Goal: Communication & Community: Answer question/provide support

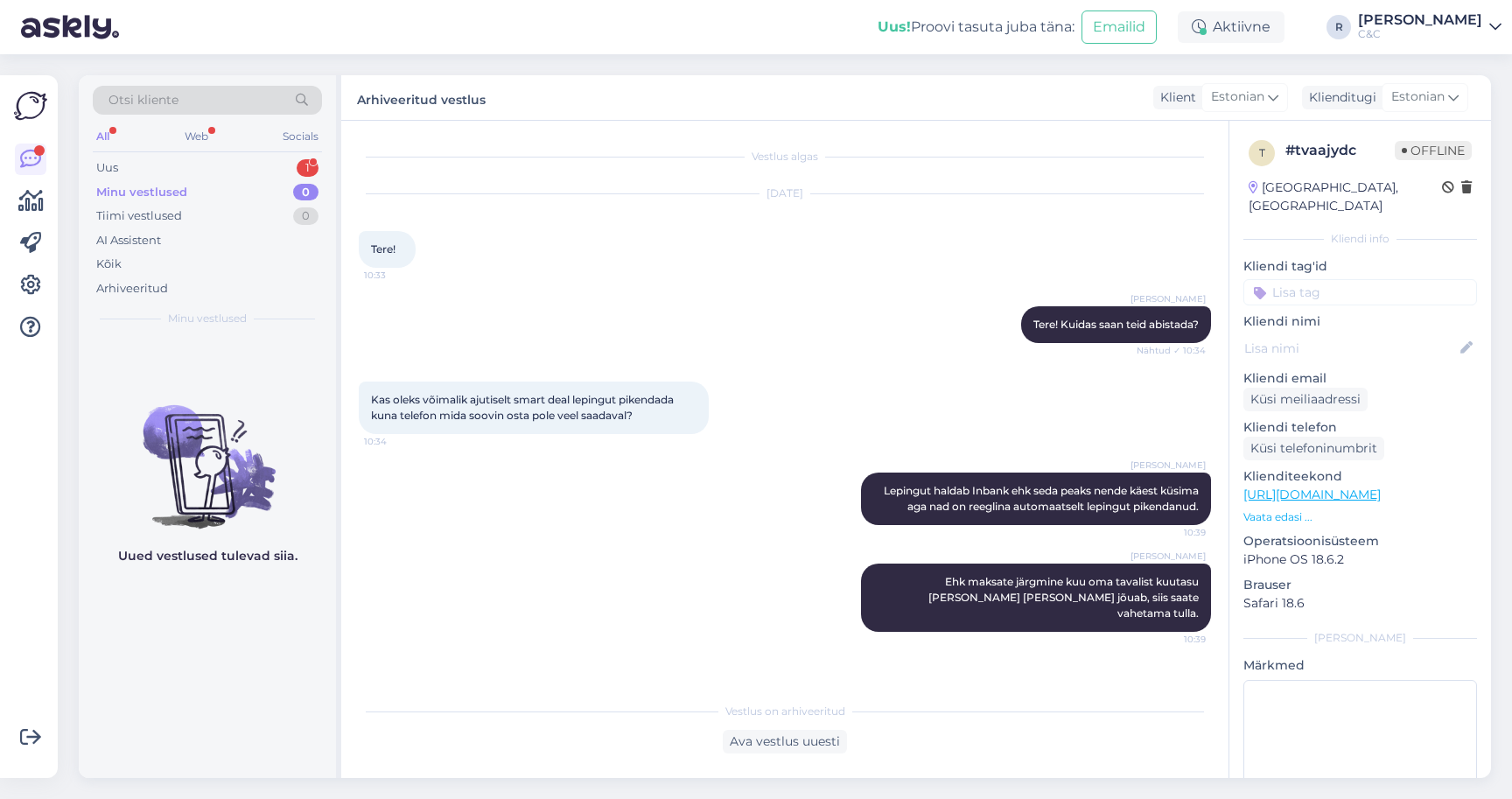
click at [234, 182] on div "Minu vestlused 0" at bounding box center [207, 193] width 229 height 24
click at [234, 176] on div "Uus 1" at bounding box center [207, 168] width 229 height 24
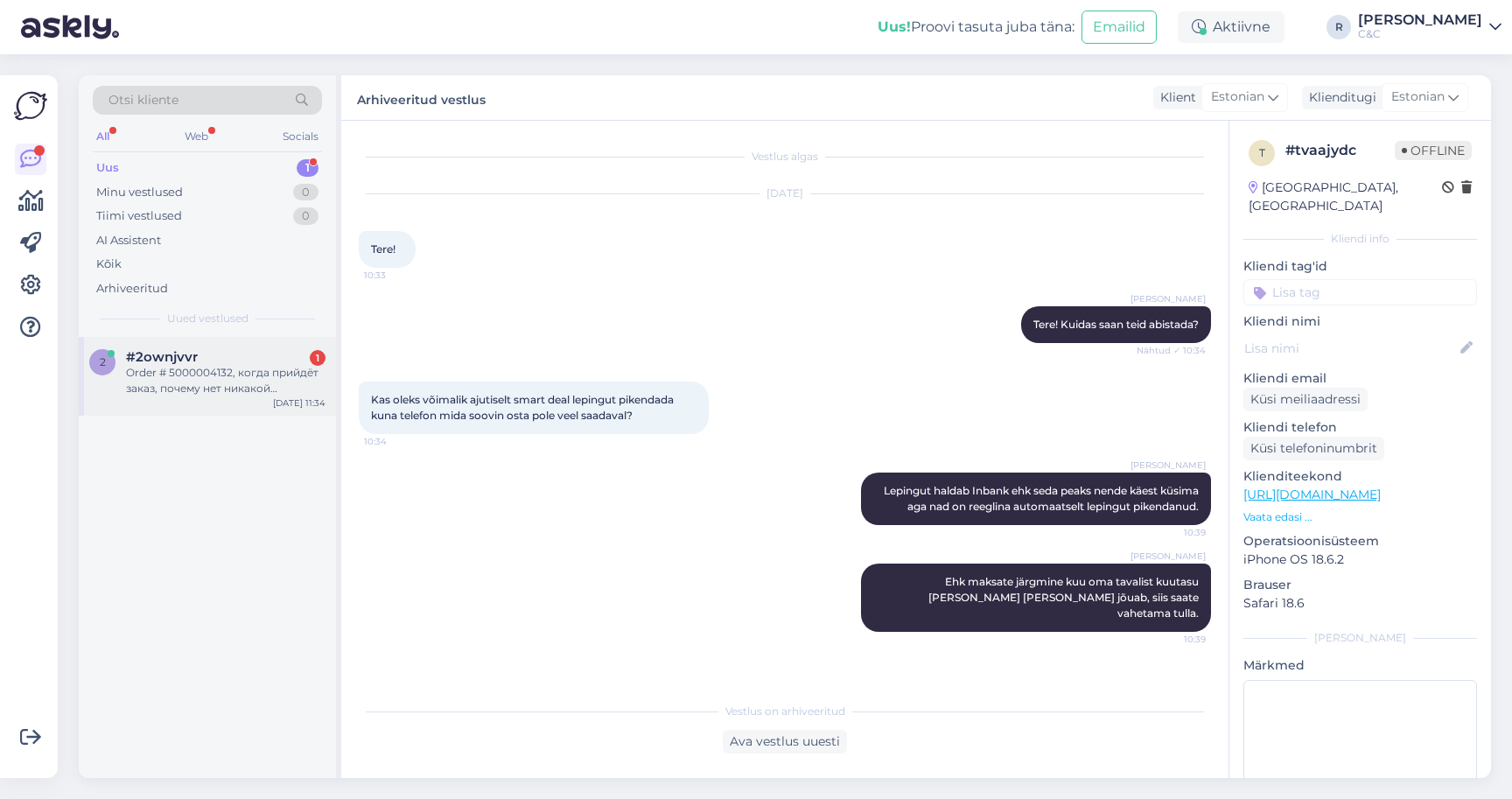
click at [209, 410] on div "2 #2ownjvvr 1 Order # 5000004132, когда прийдёт заказ, почему нет никакой инфом…" at bounding box center [207, 377] width 257 height 79
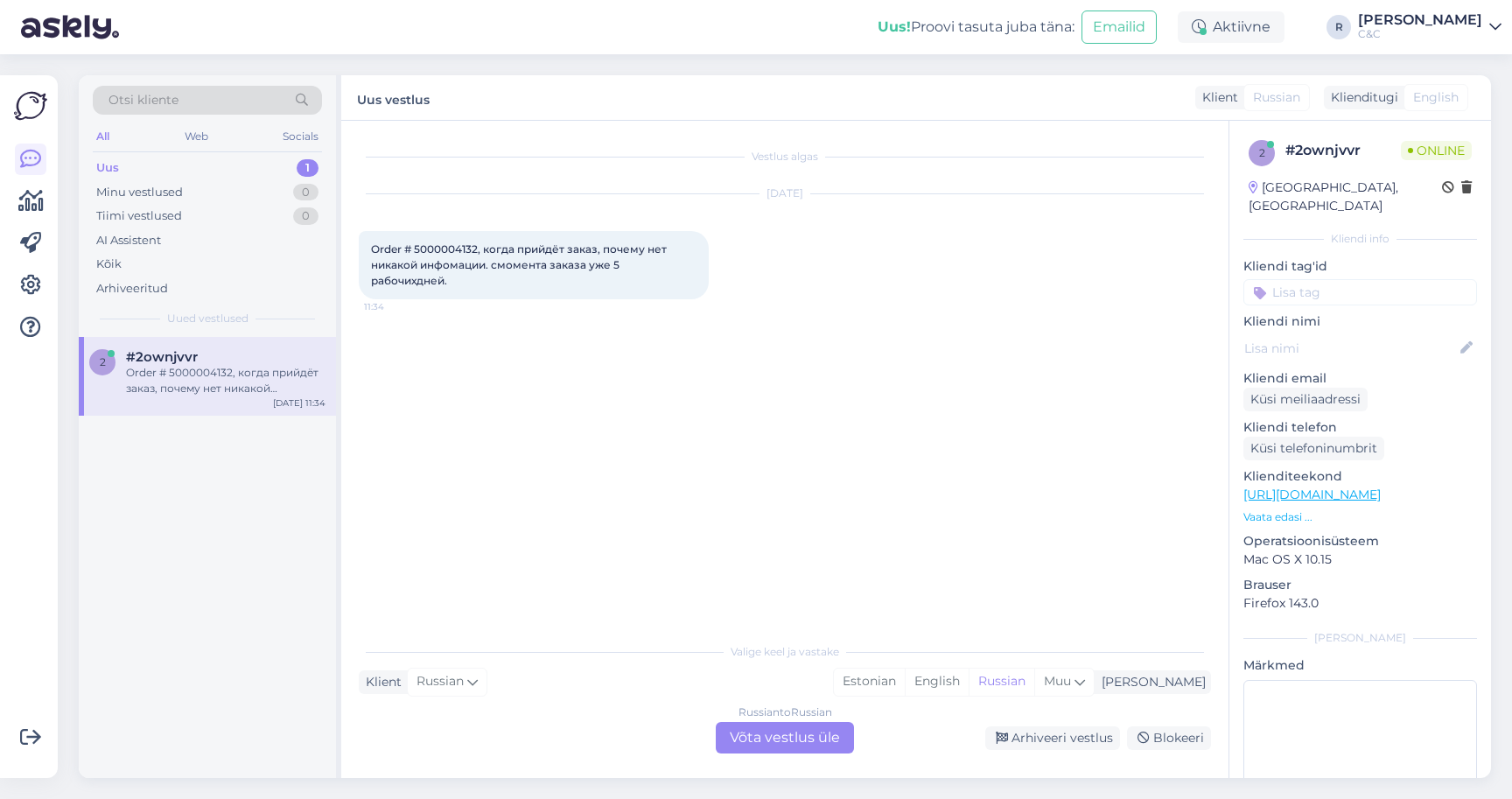
click at [58, 21] on img at bounding box center [69, 27] width 98 height 54
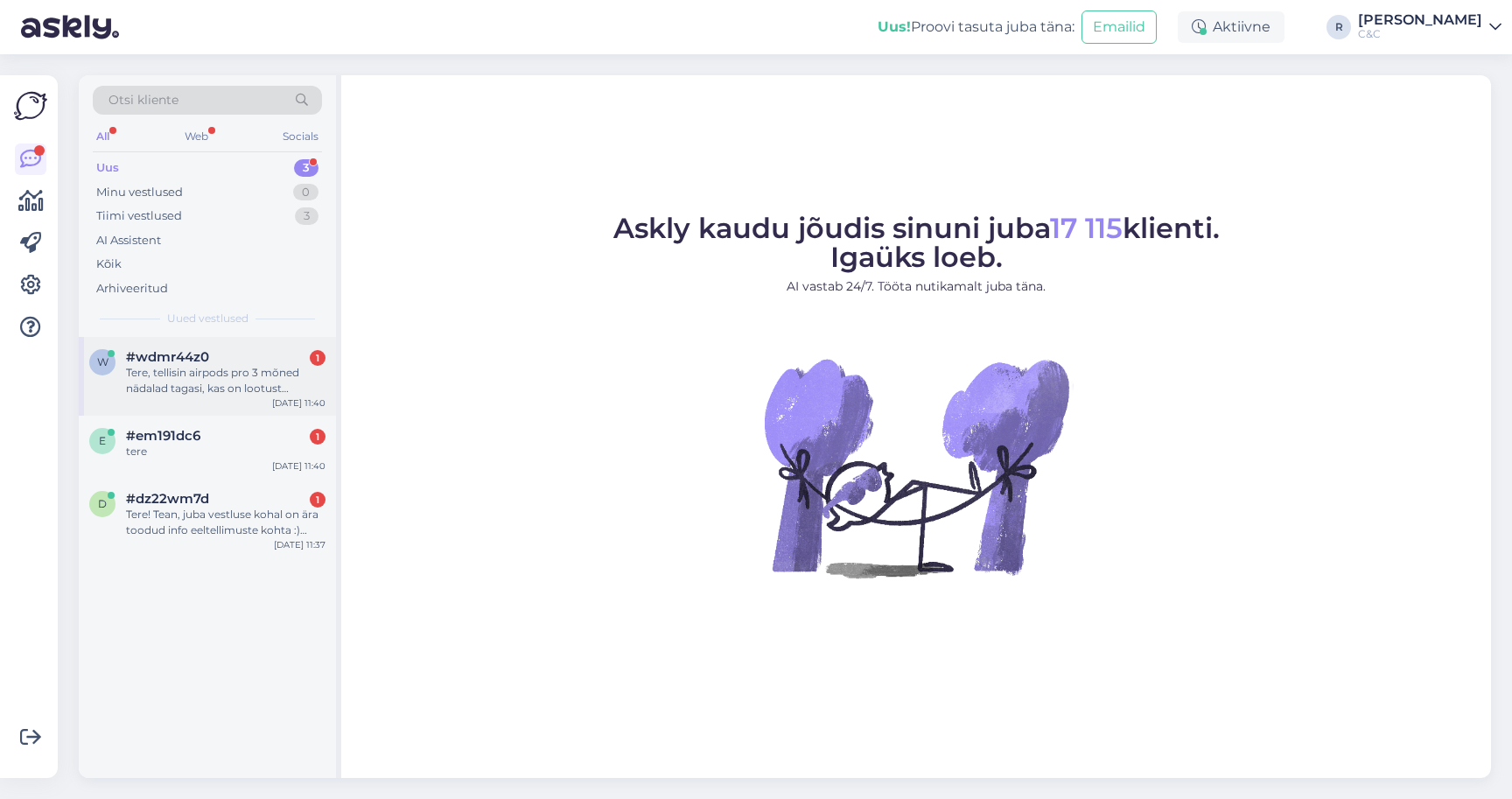
click at [235, 381] on div "Tere, tellisin airpods pro 3 mõned nädalad tagasi, kas on lootust järgmine näda…" at bounding box center [226, 381] width 199 height 32
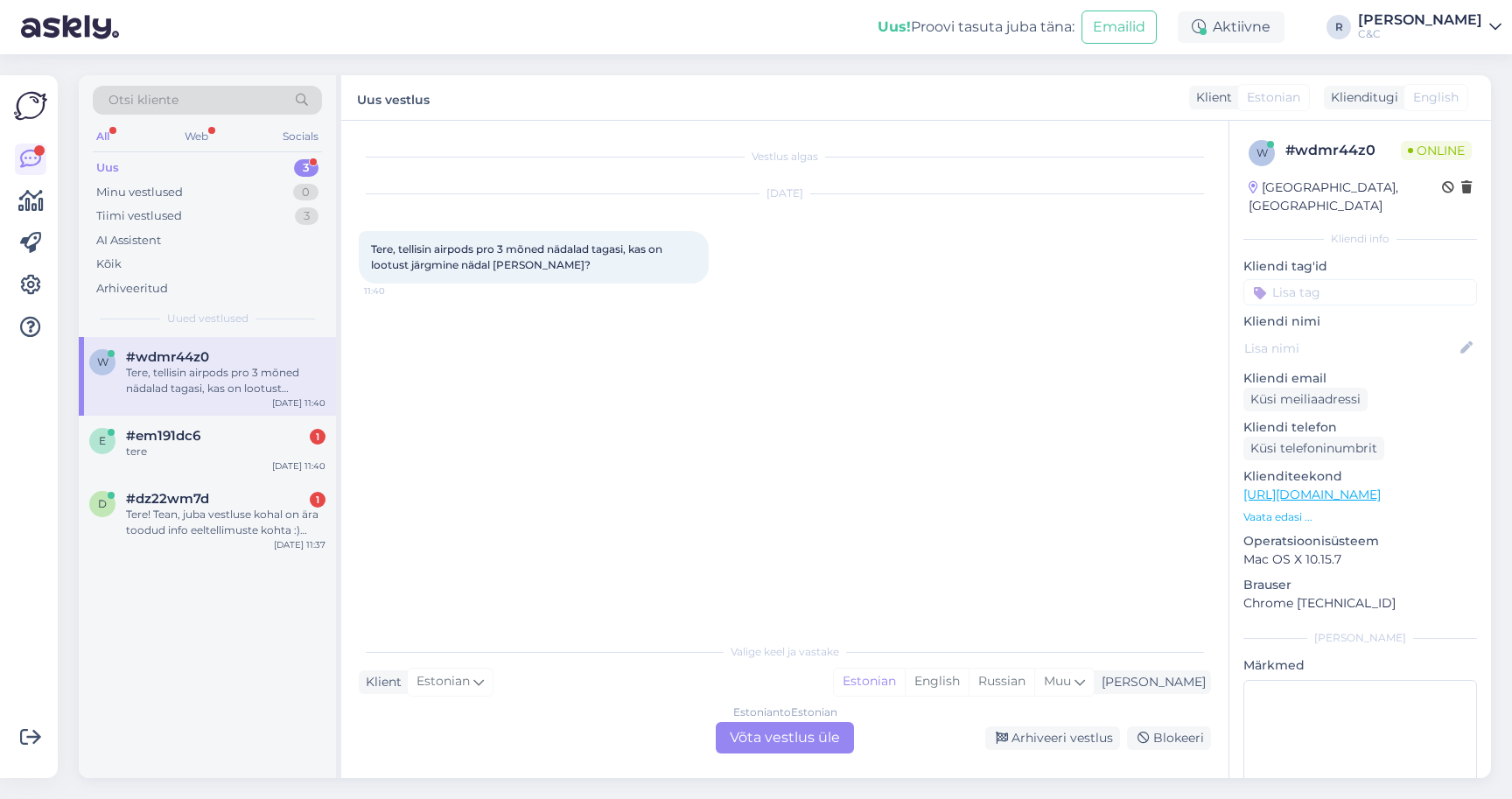
click at [729, 741] on div "Estonian to Estonian Võta vestlus üle" at bounding box center [785, 738] width 139 height 32
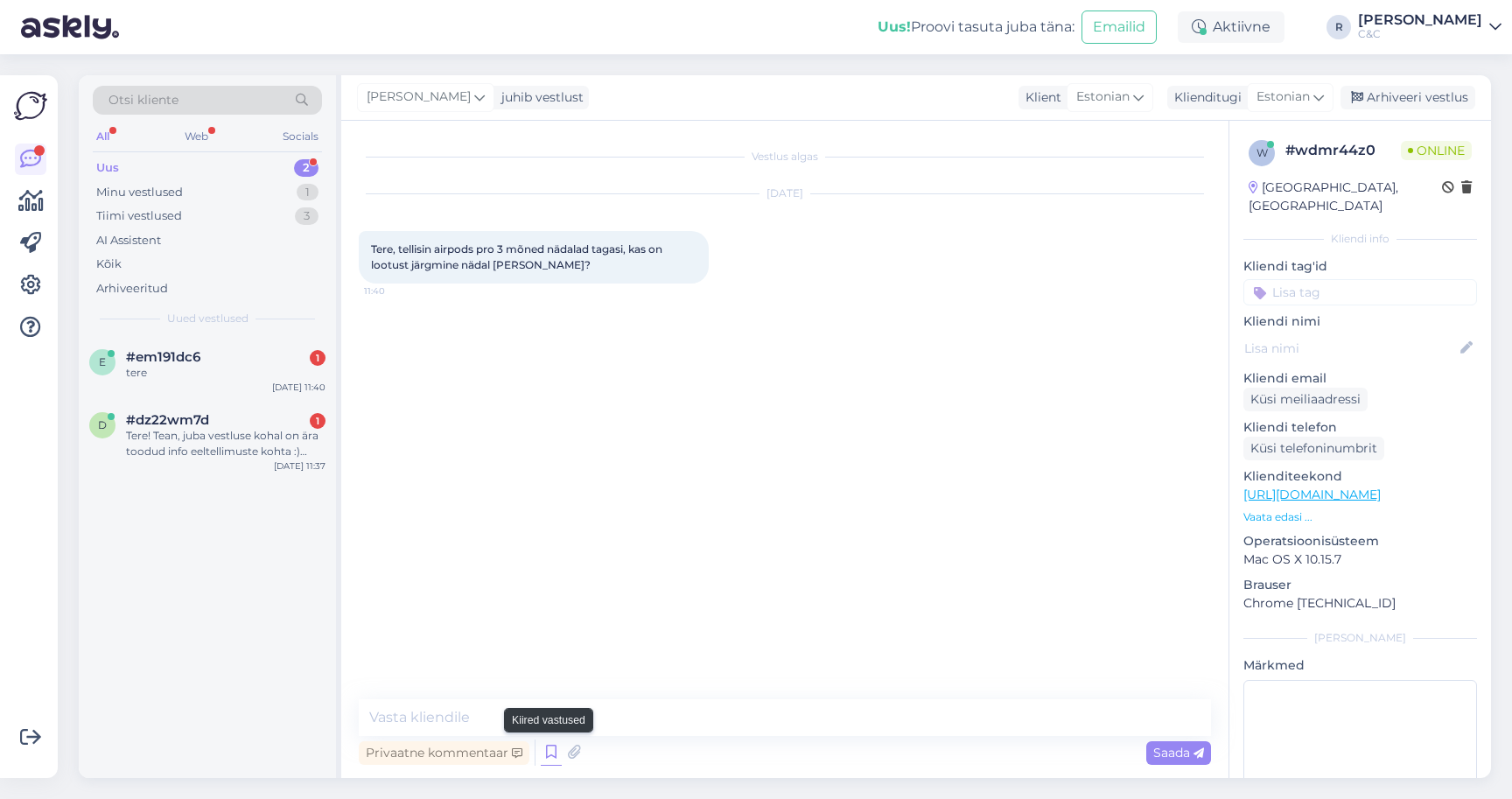
click at [550, 749] on icon at bounding box center [551, 753] width 21 height 26
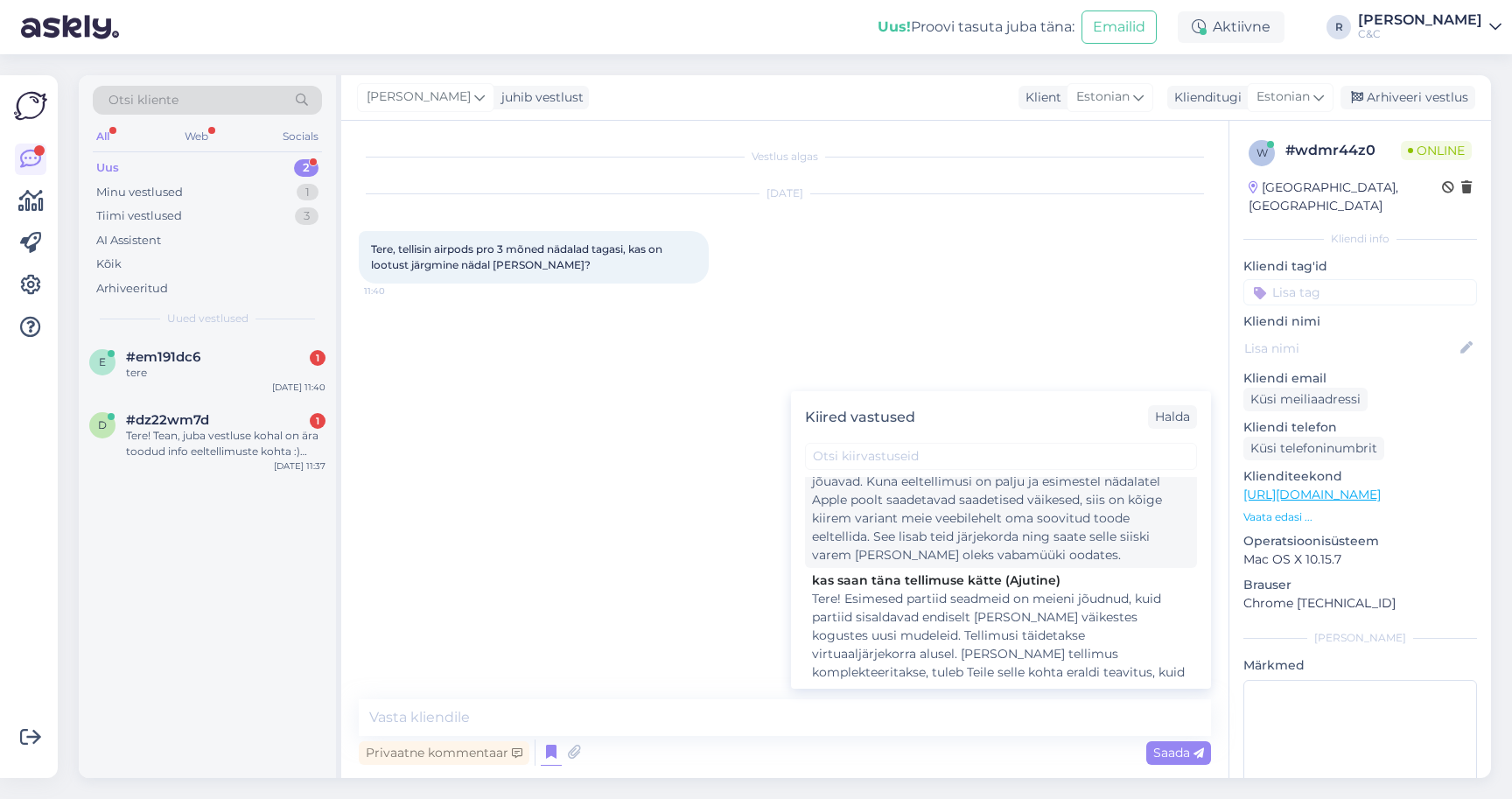
scroll to position [298, 0]
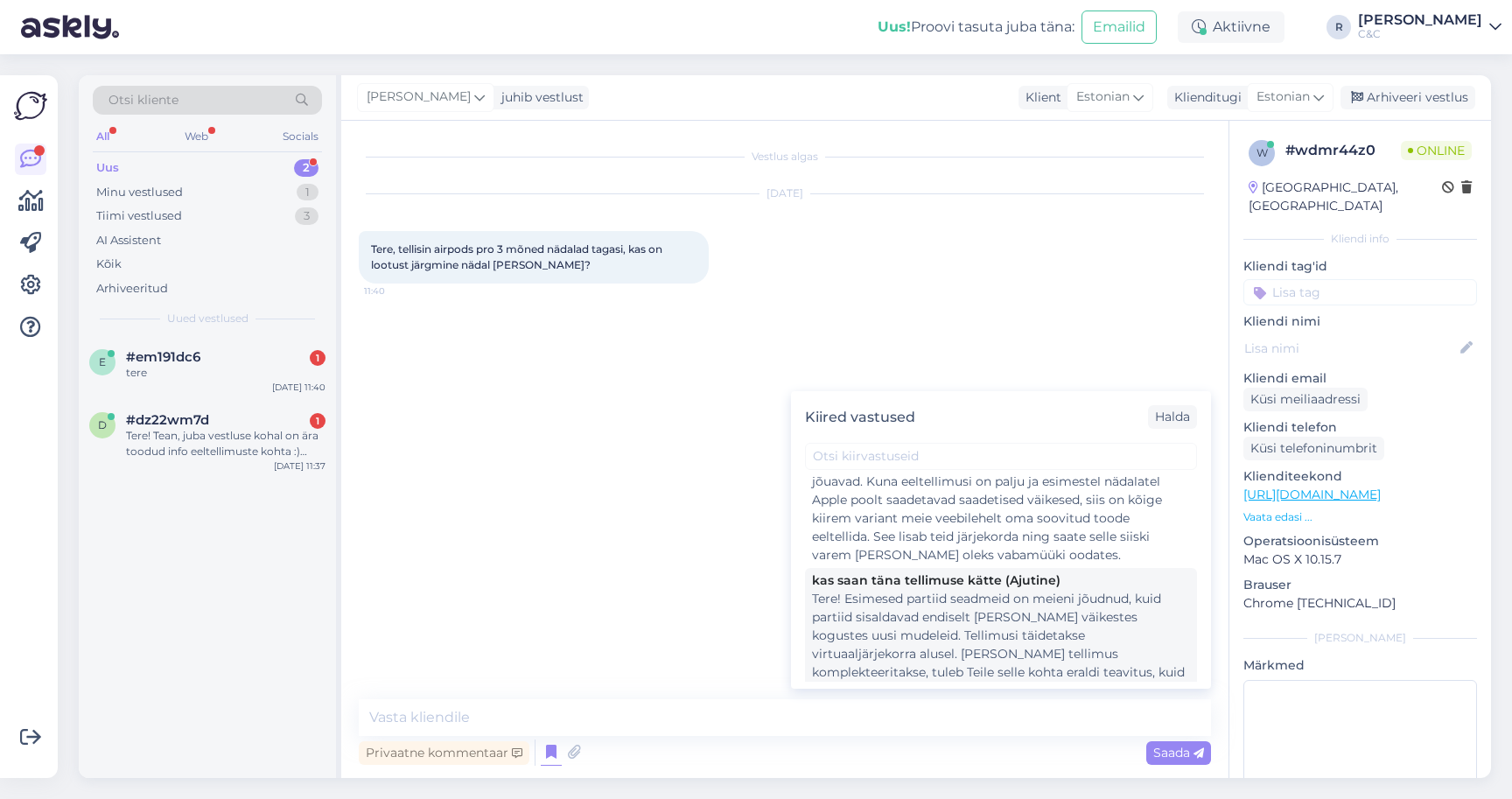
click at [922, 617] on div "Tere! Esimesed partiid seadmeid on meieni jõudnud, kuid partiid sisaldavad endi…" at bounding box center [1001, 691] width 378 height 202
type textarea "Tere! Esimesed partiid seadmeid on meieni jõudnud, kuid partiid sisaldavad endi…"
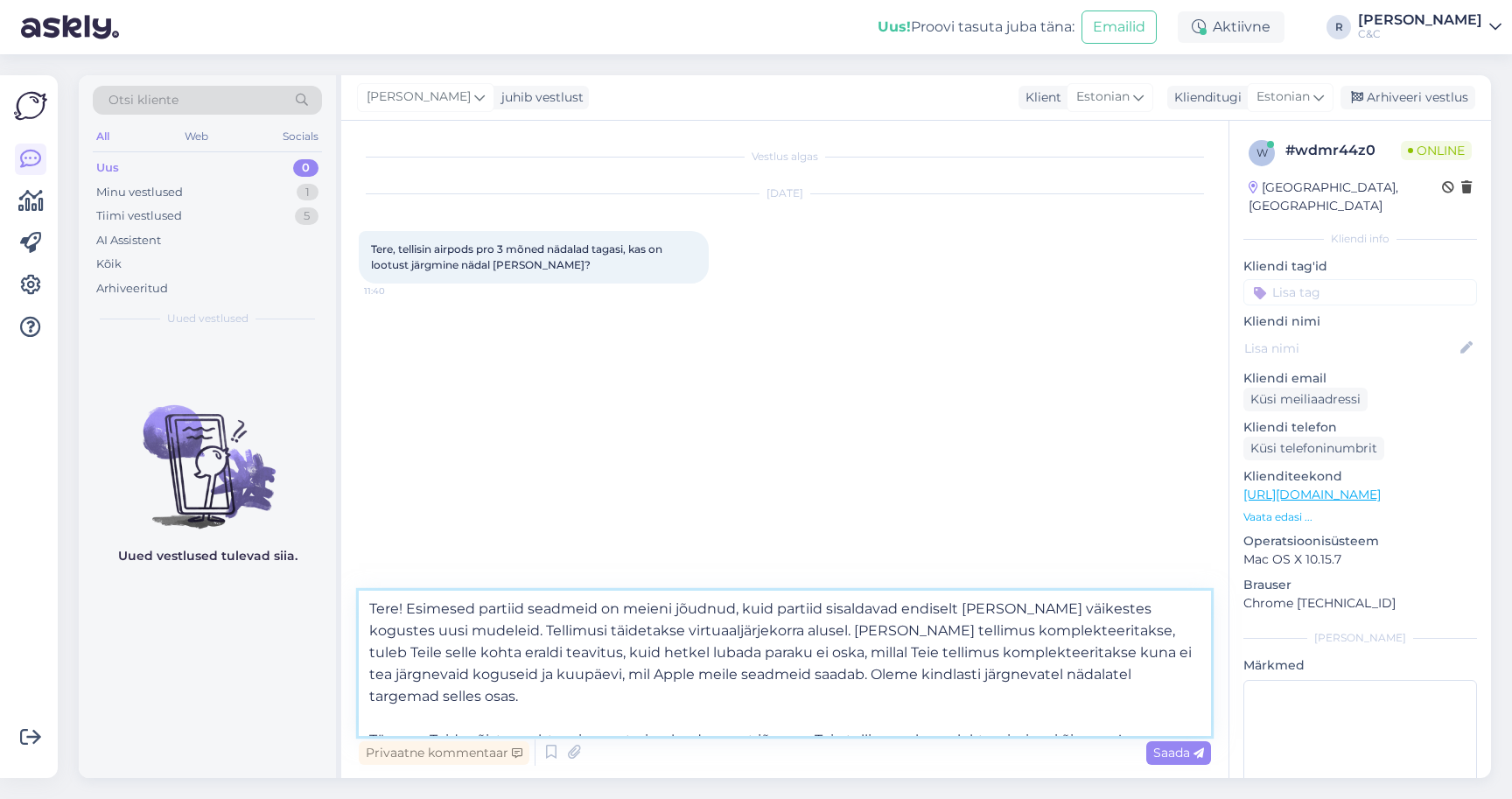
click at [1163, 721] on textarea "Tere! Esimesed partiid seadmeid on meieni jõudnud, kuid partiid sisaldavad endi…" at bounding box center [785, 663] width 852 height 145
click at [1166, 725] on textarea "Tere! Esimesed partiid seadmeid on meieni jõudnud, kuid partiid sisaldavad endi…" at bounding box center [785, 663] width 852 height 145
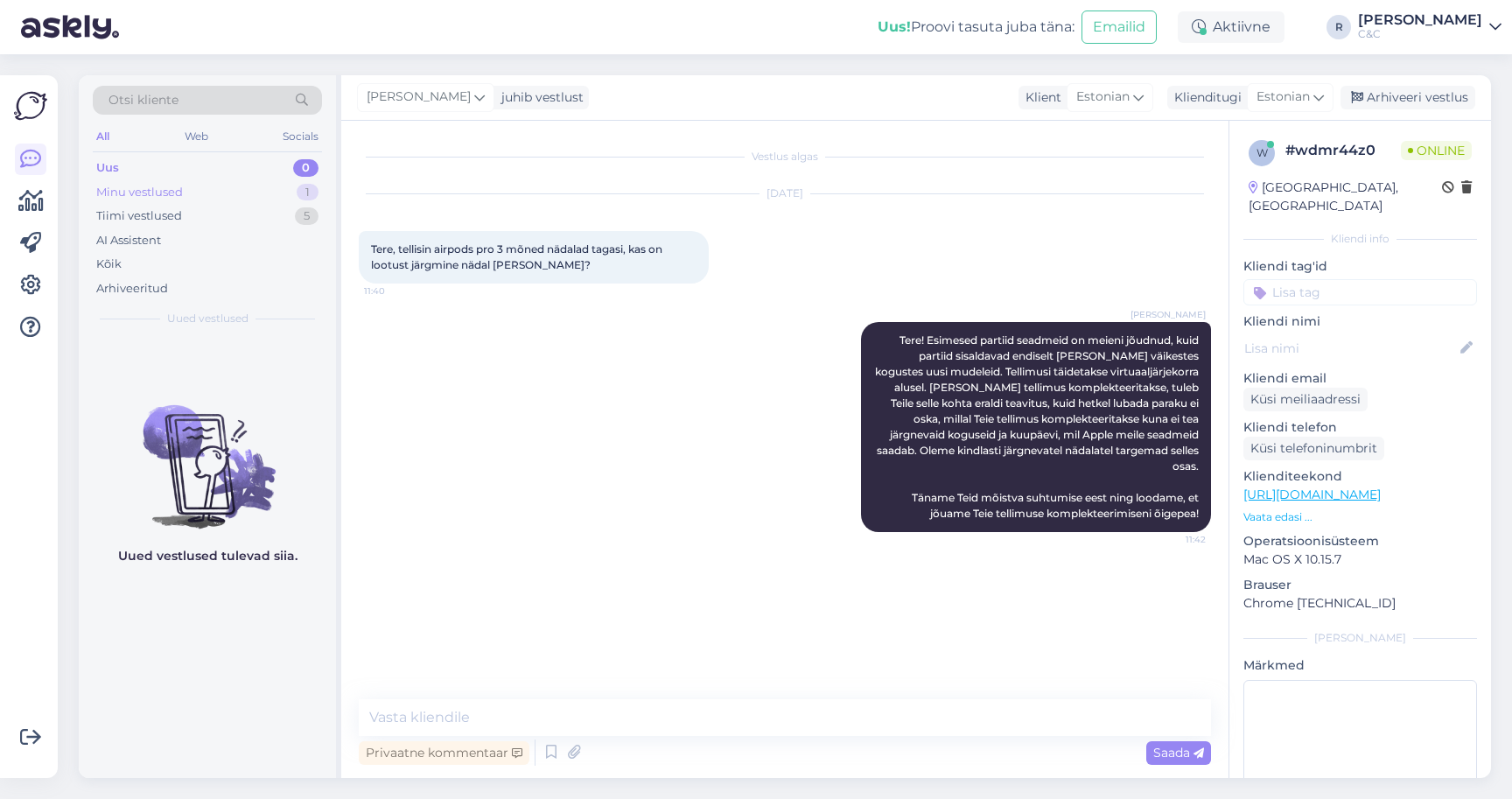
click at [241, 198] on div "Minu vestlused 1" at bounding box center [207, 193] width 229 height 24
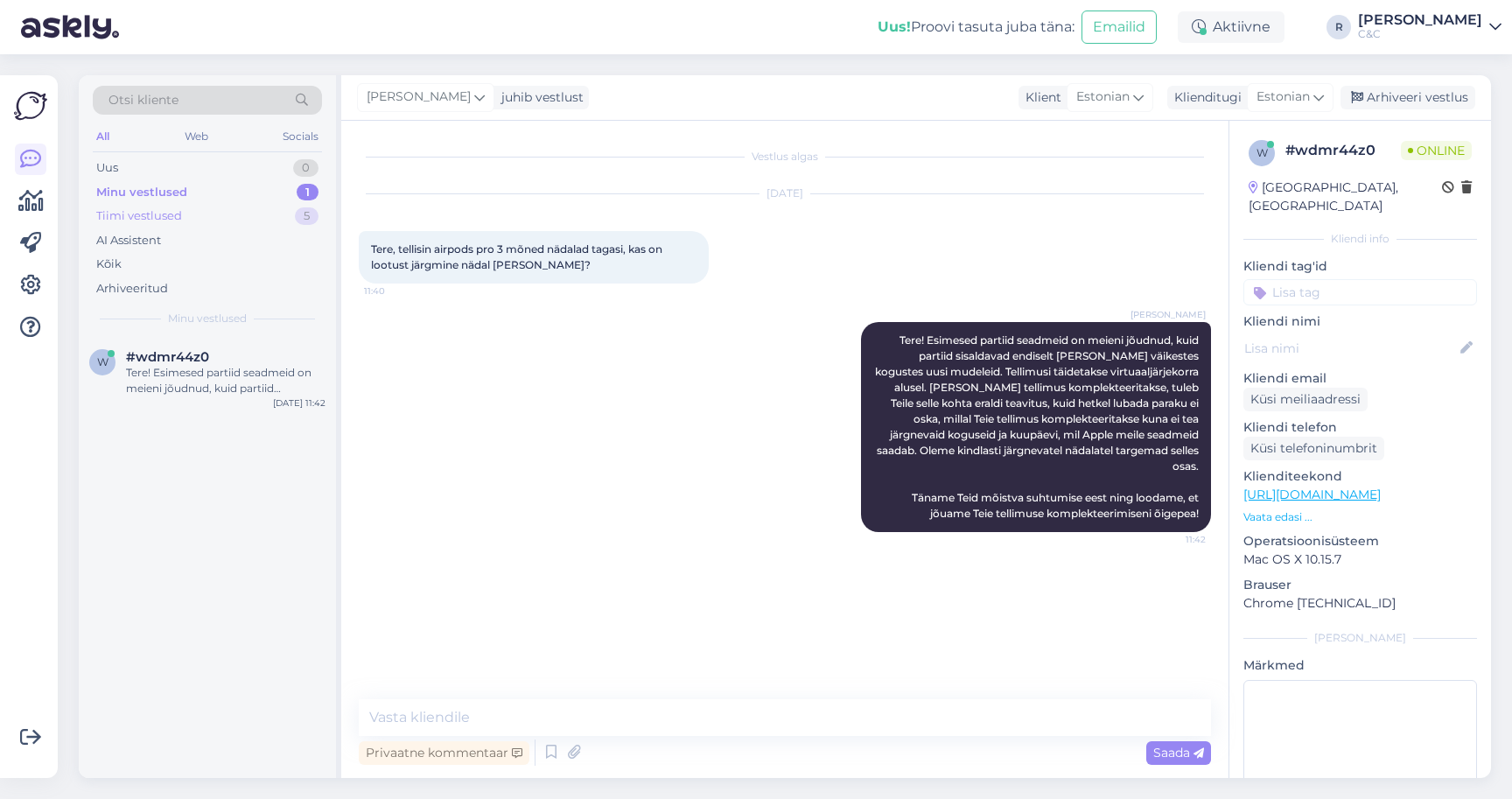
click at [239, 217] on div "Tiimi vestlused 5" at bounding box center [207, 216] width 229 height 24
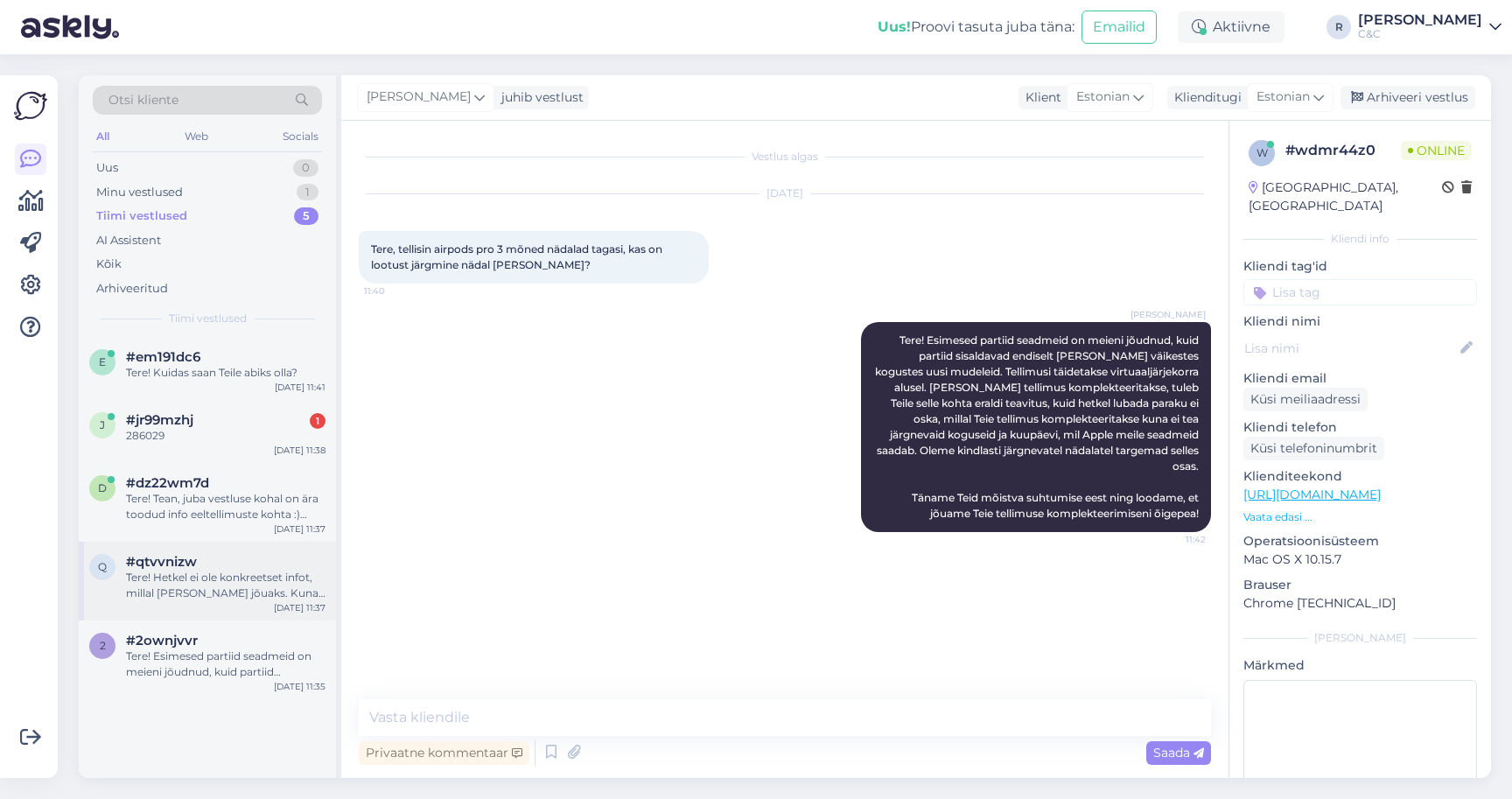
click at [219, 557] on div "#qtvvnizw" at bounding box center [226, 562] width 199 height 16
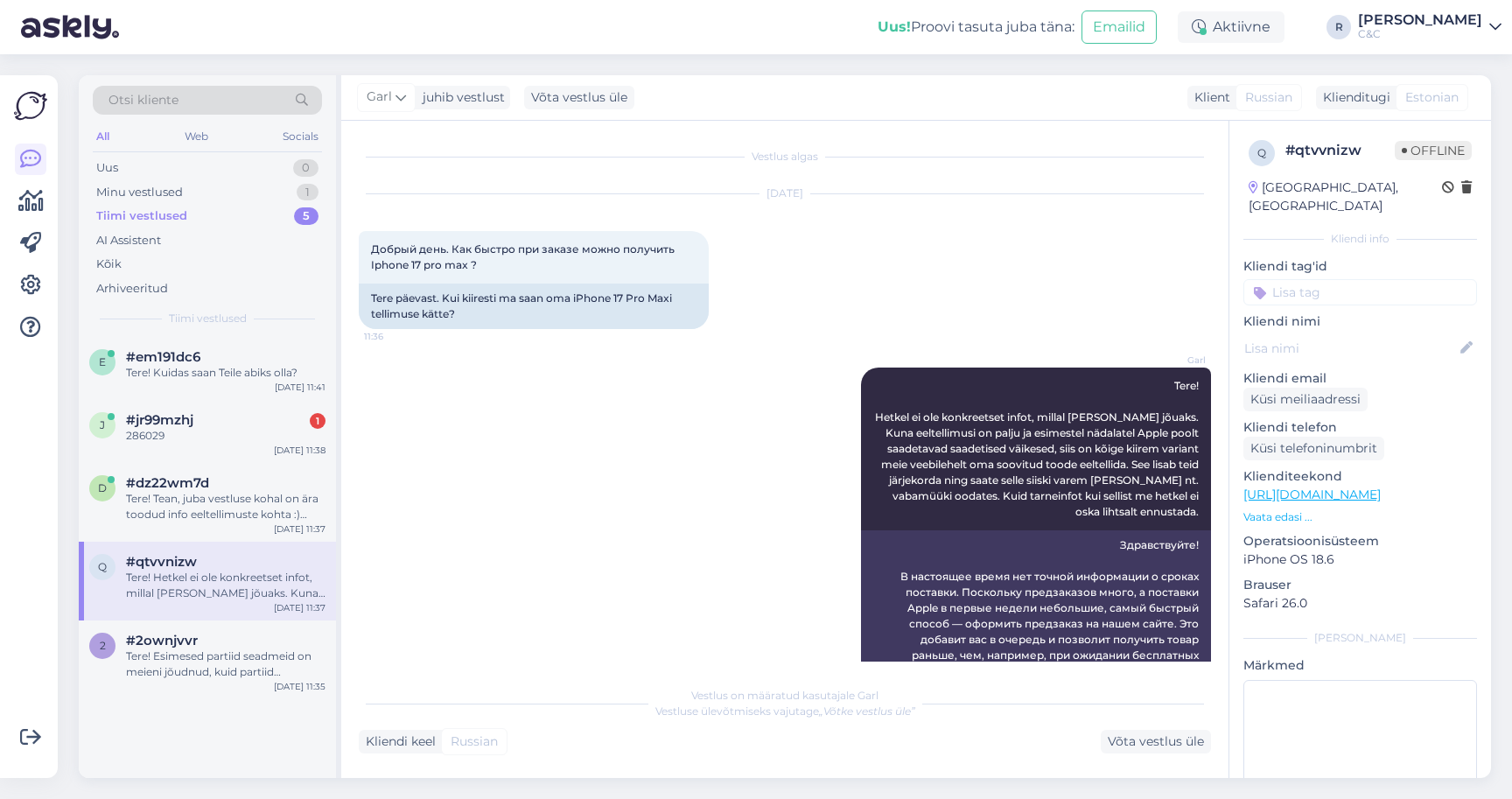
scroll to position [44, 0]
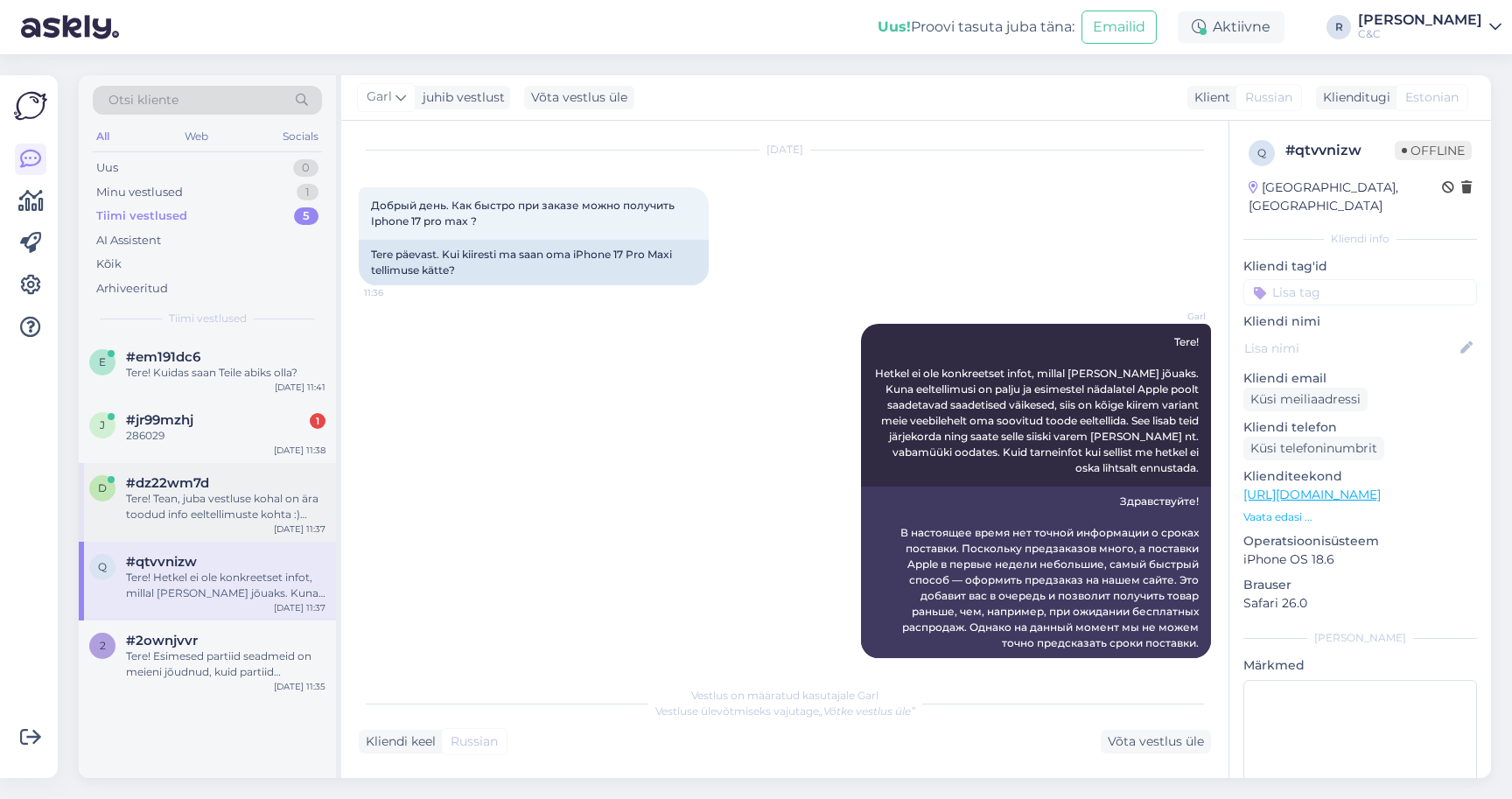
click at [219, 499] on div "Tere! Tean, juba vestluse kohal on ära toodud info eeltellimuste kohta :) Kuid …" at bounding box center [226, 507] width 199 height 32
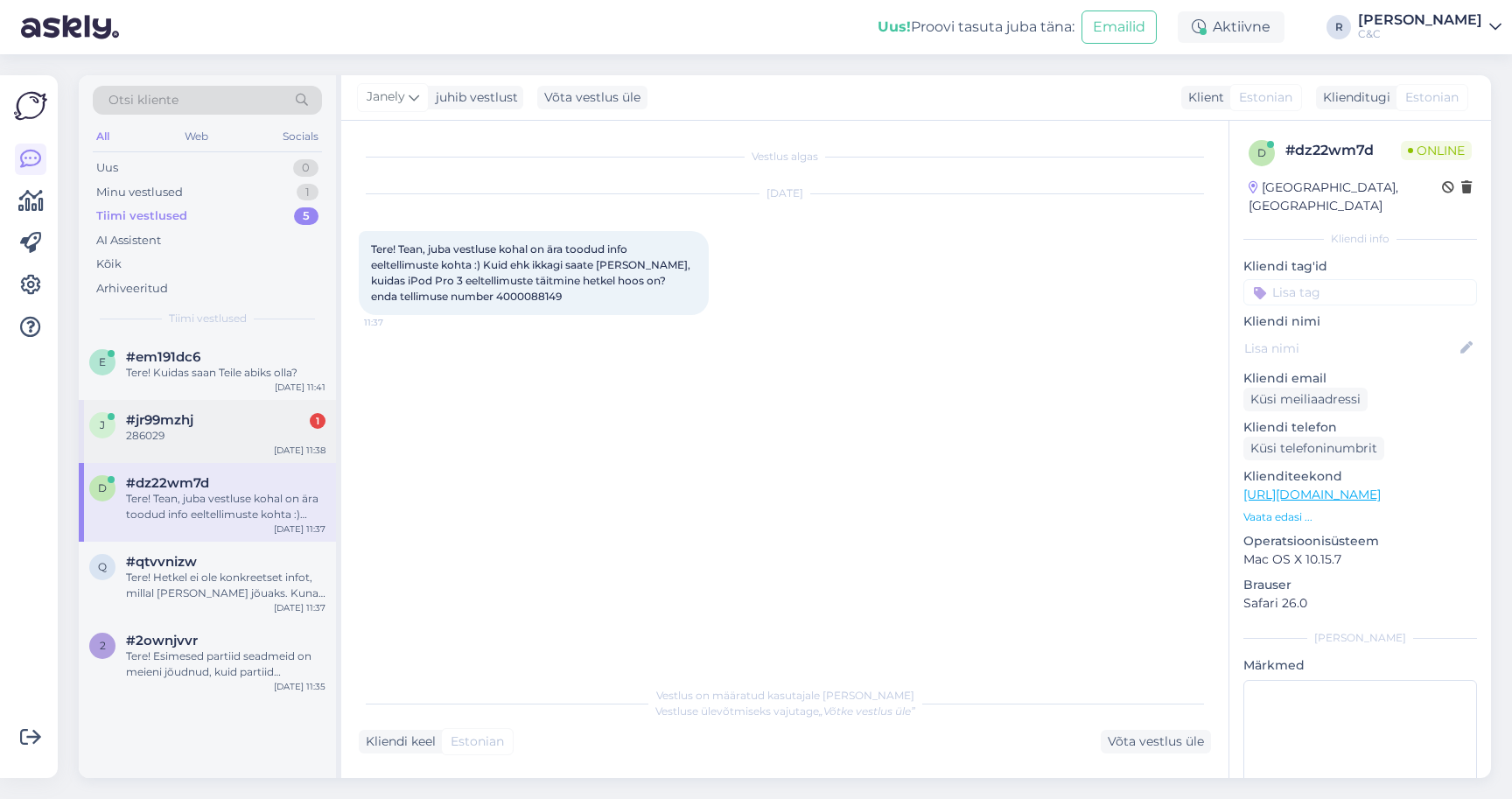
click at [219, 434] on div "286029" at bounding box center [226, 436] width 199 height 16
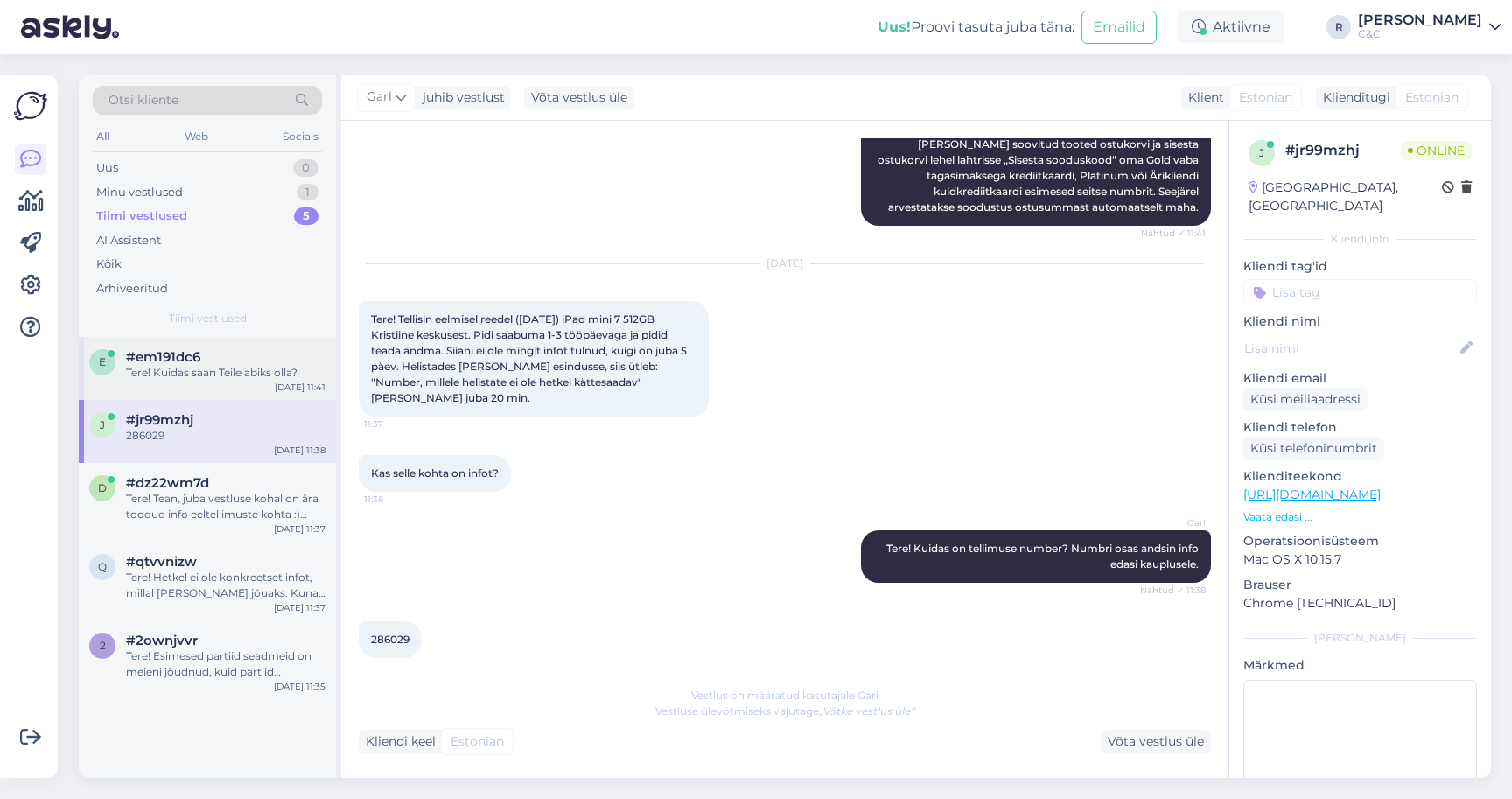
click at [225, 383] on div "e #em191dc6 Tere! Kuidas saan Teile abiks olla? [DATE] 11:41" at bounding box center [207, 368] width 257 height 63
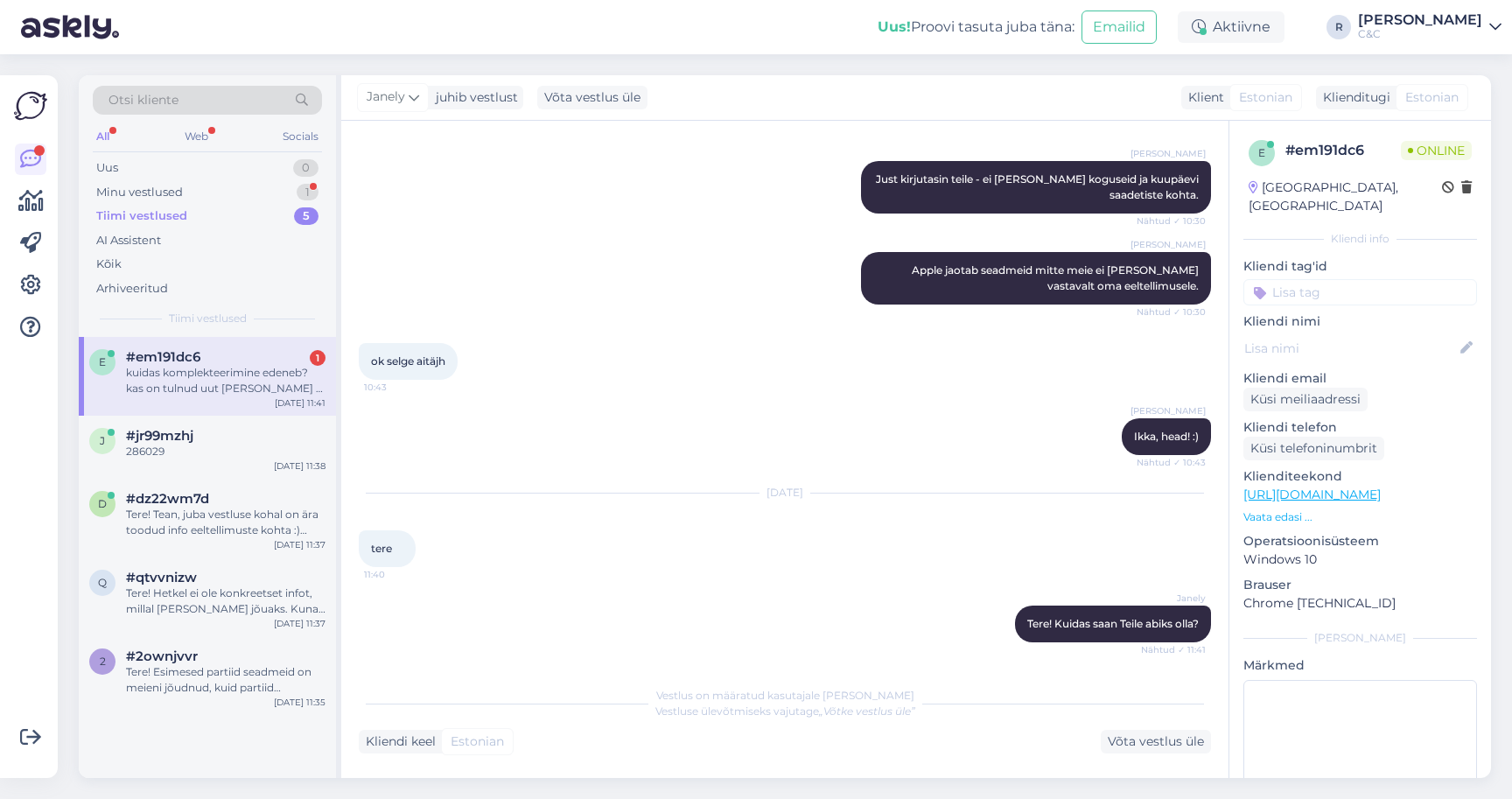
scroll to position [786, 0]
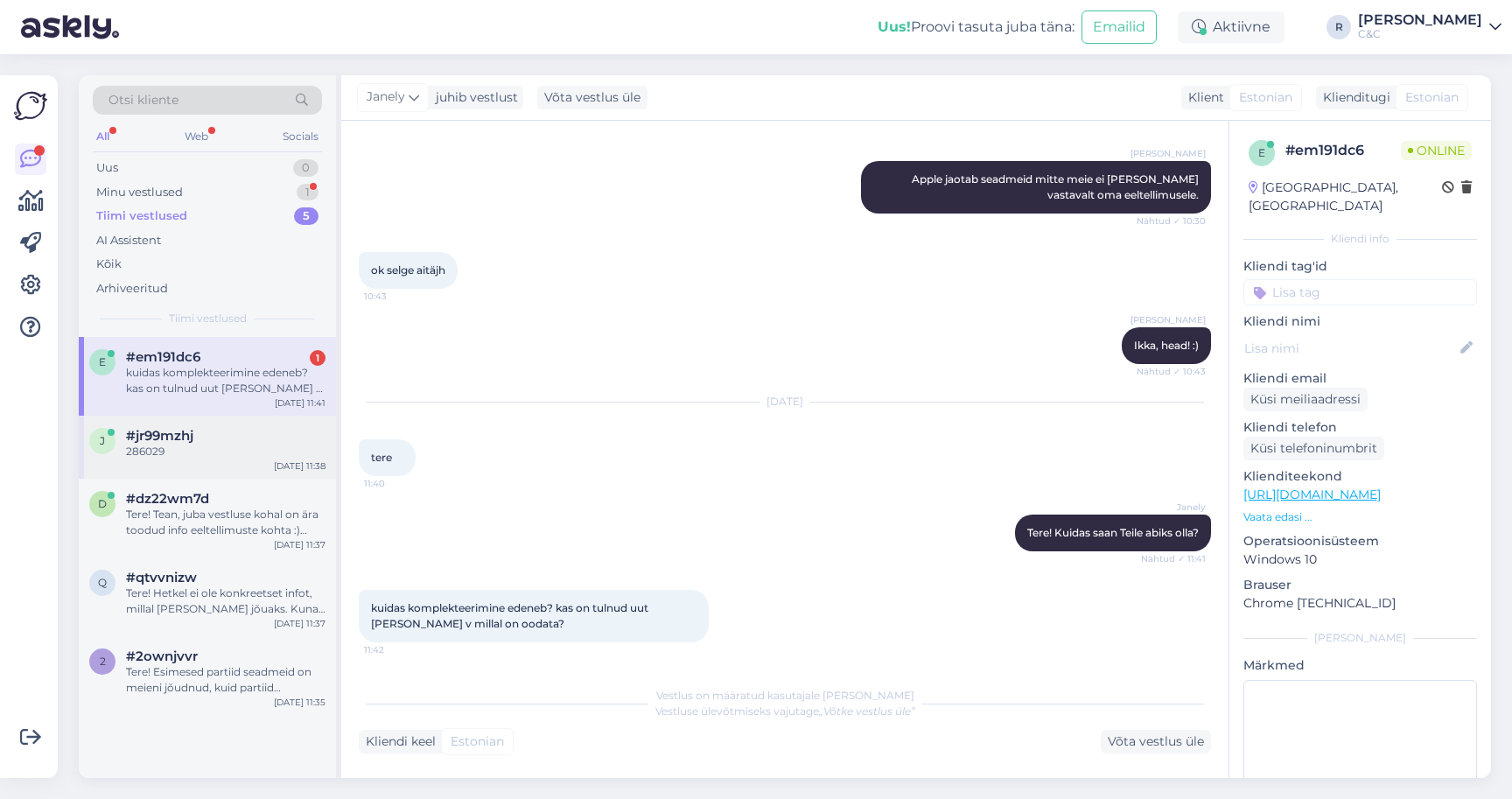
click at [210, 432] on div "#jr99mzhj" at bounding box center [226, 436] width 199 height 16
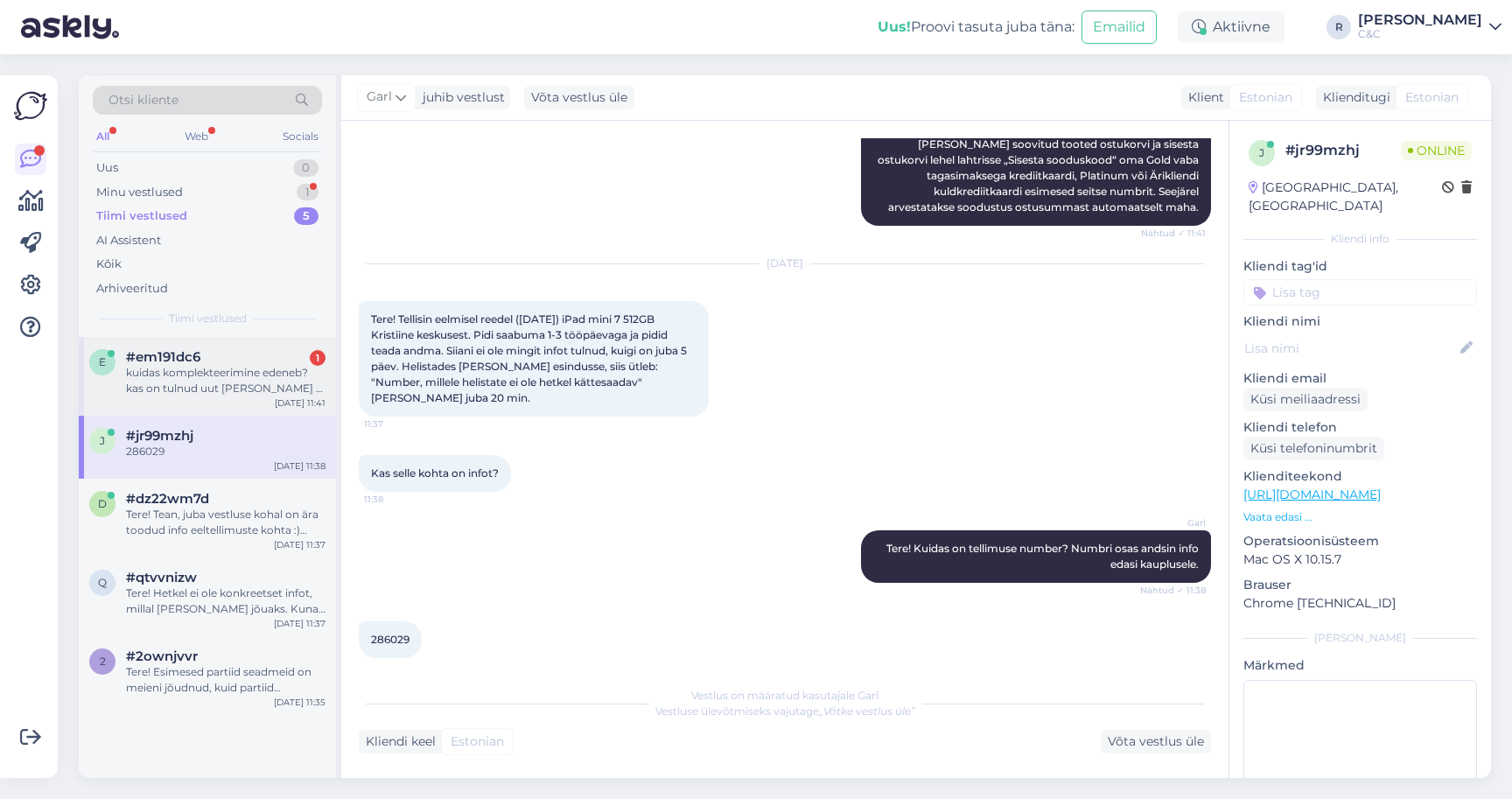
click at [222, 381] on div "kuidas komplekteerimine edeneb? kas on tulnud uut [PERSON_NAME] v millal on ood…" at bounding box center [226, 381] width 199 height 32
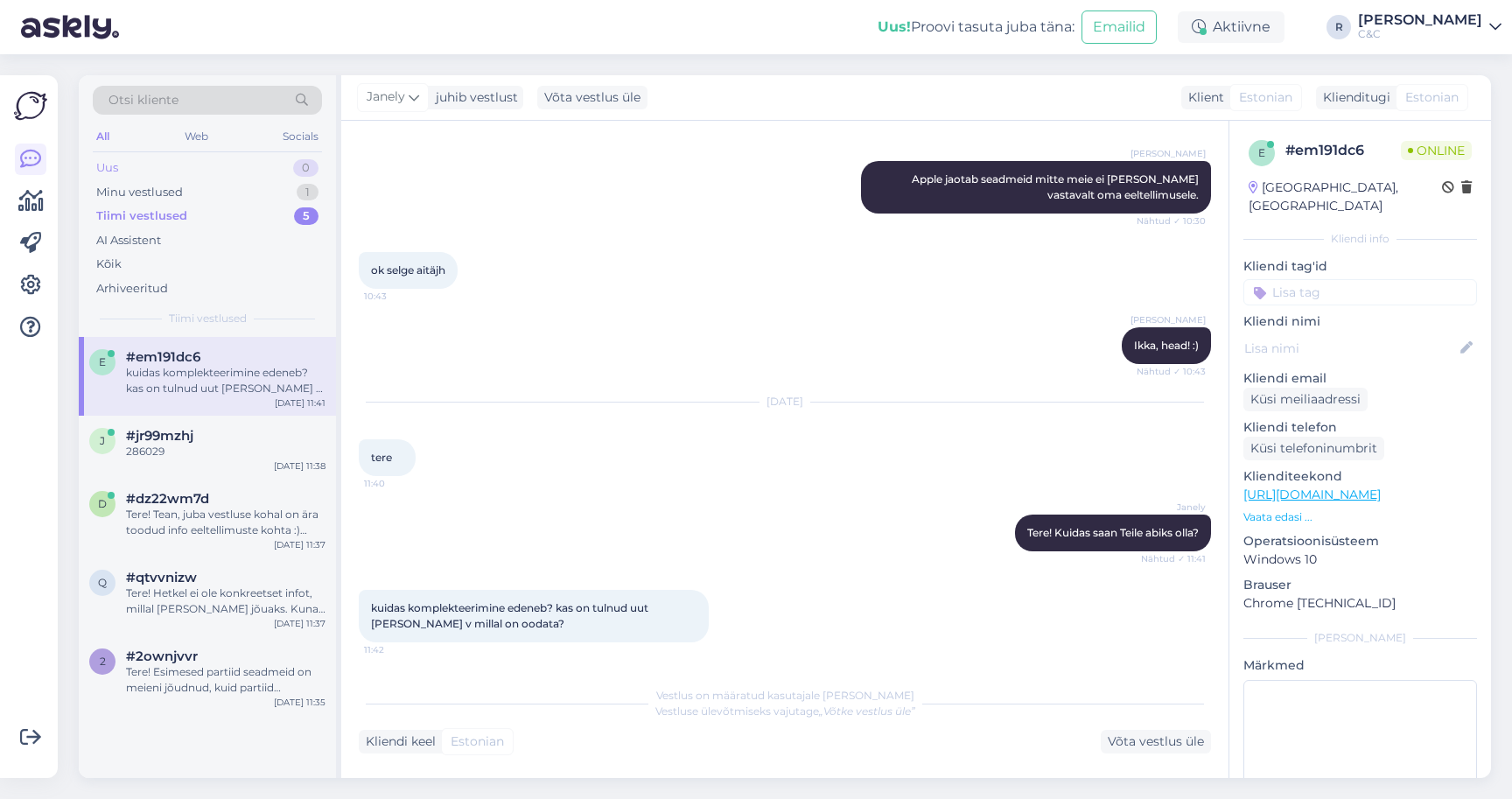
click at [252, 172] on div "Uus 0" at bounding box center [207, 168] width 229 height 24
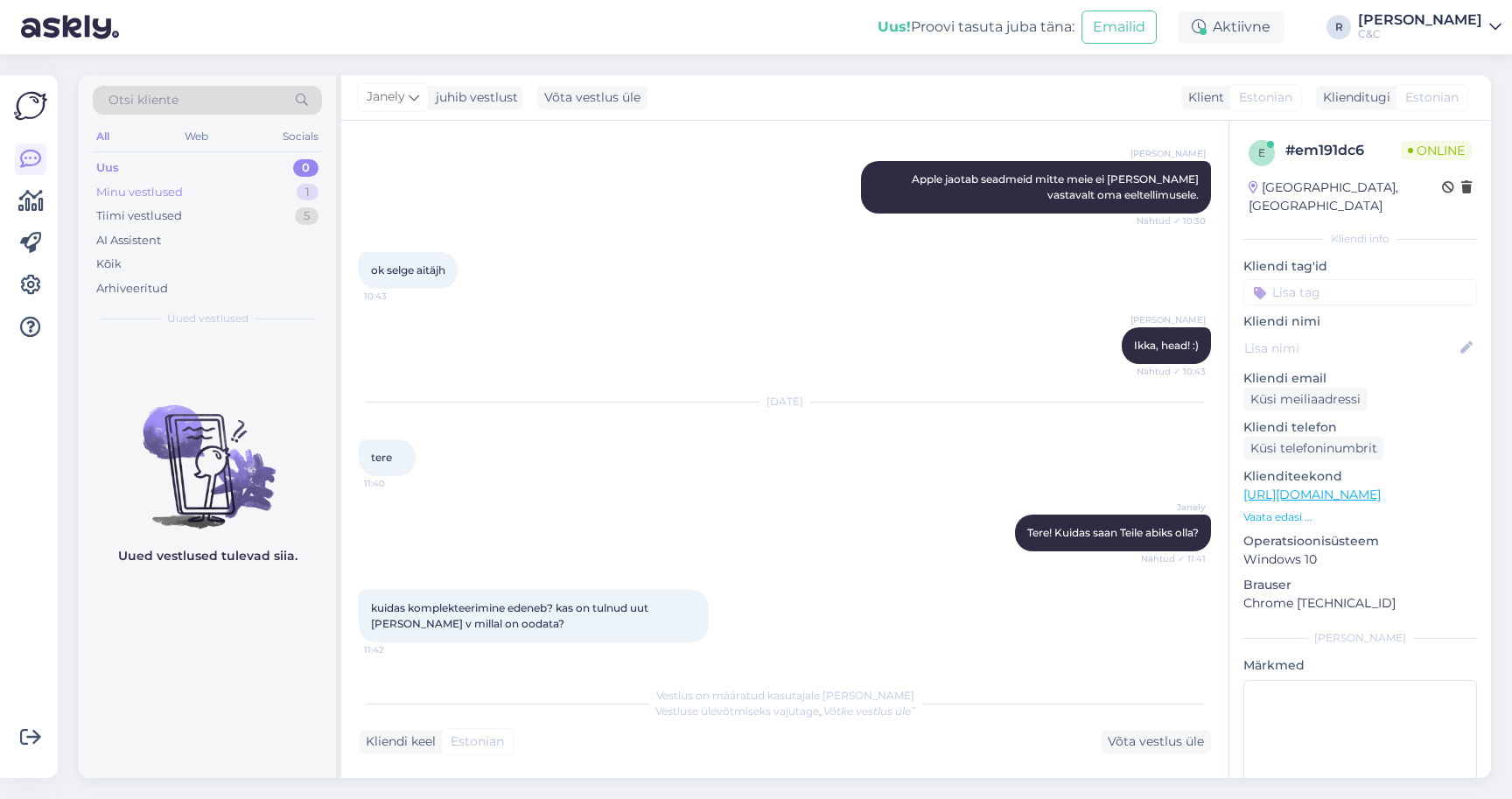
click at [239, 186] on div "Minu vestlused 1" at bounding box center [207, 193] width 229 height 24
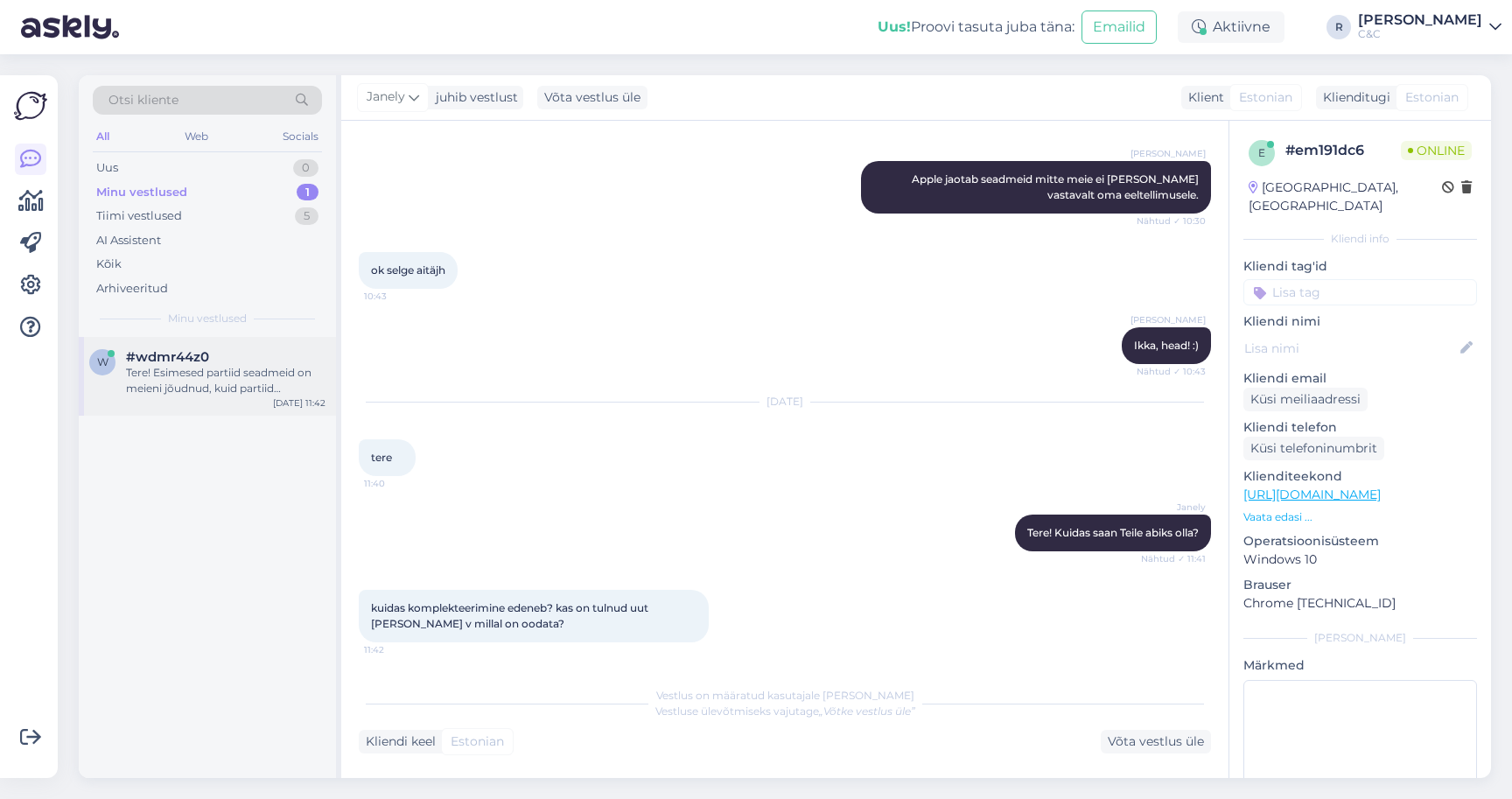
click at [163, 365] on div "Tere! Esimesed partiid seadmeid on meieni jõudnud, kuid partiid sisaldavad endi…" at bounding box center [226, 381] width 199 height 32
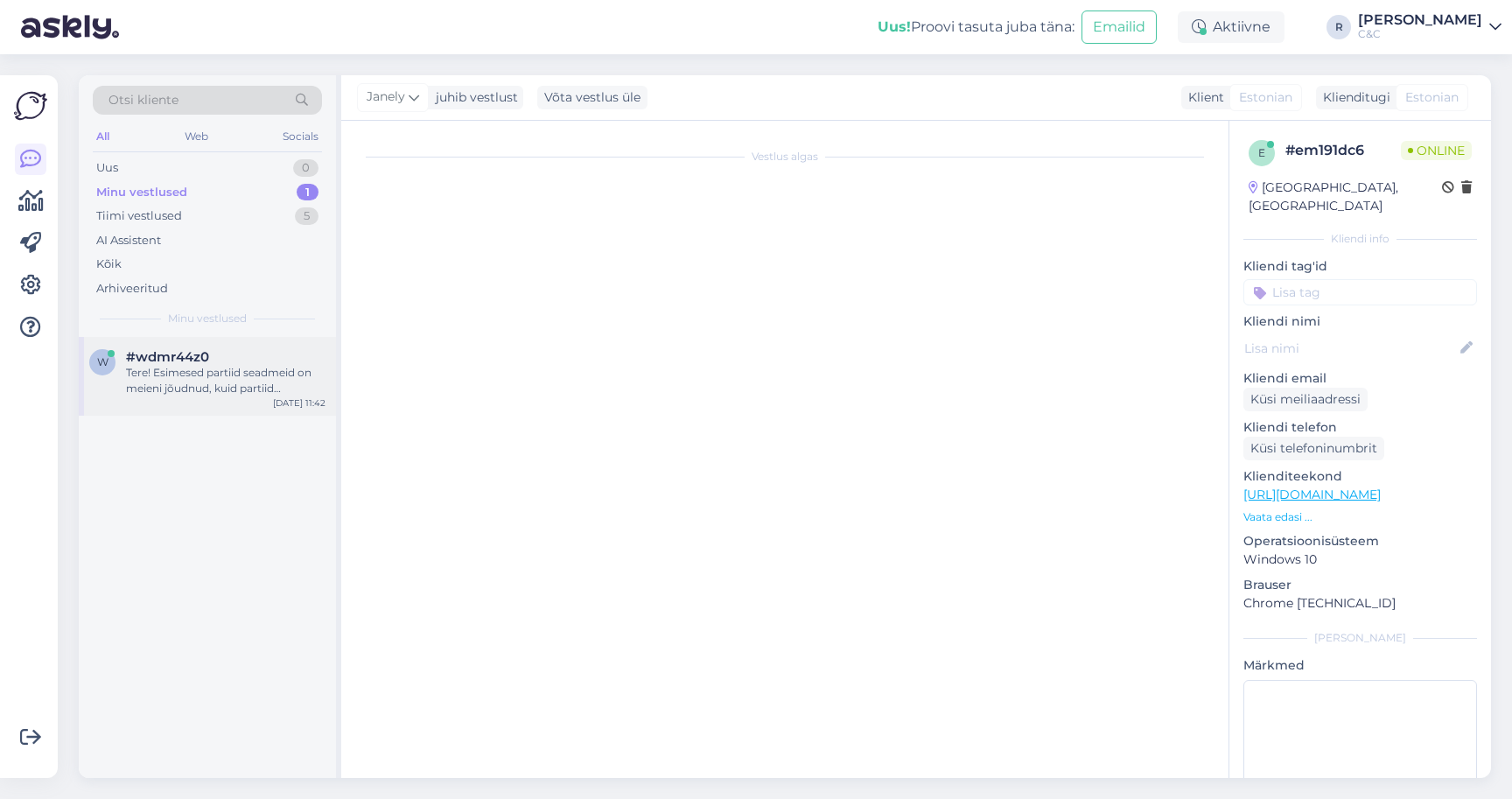
scroll to position [0, 0]
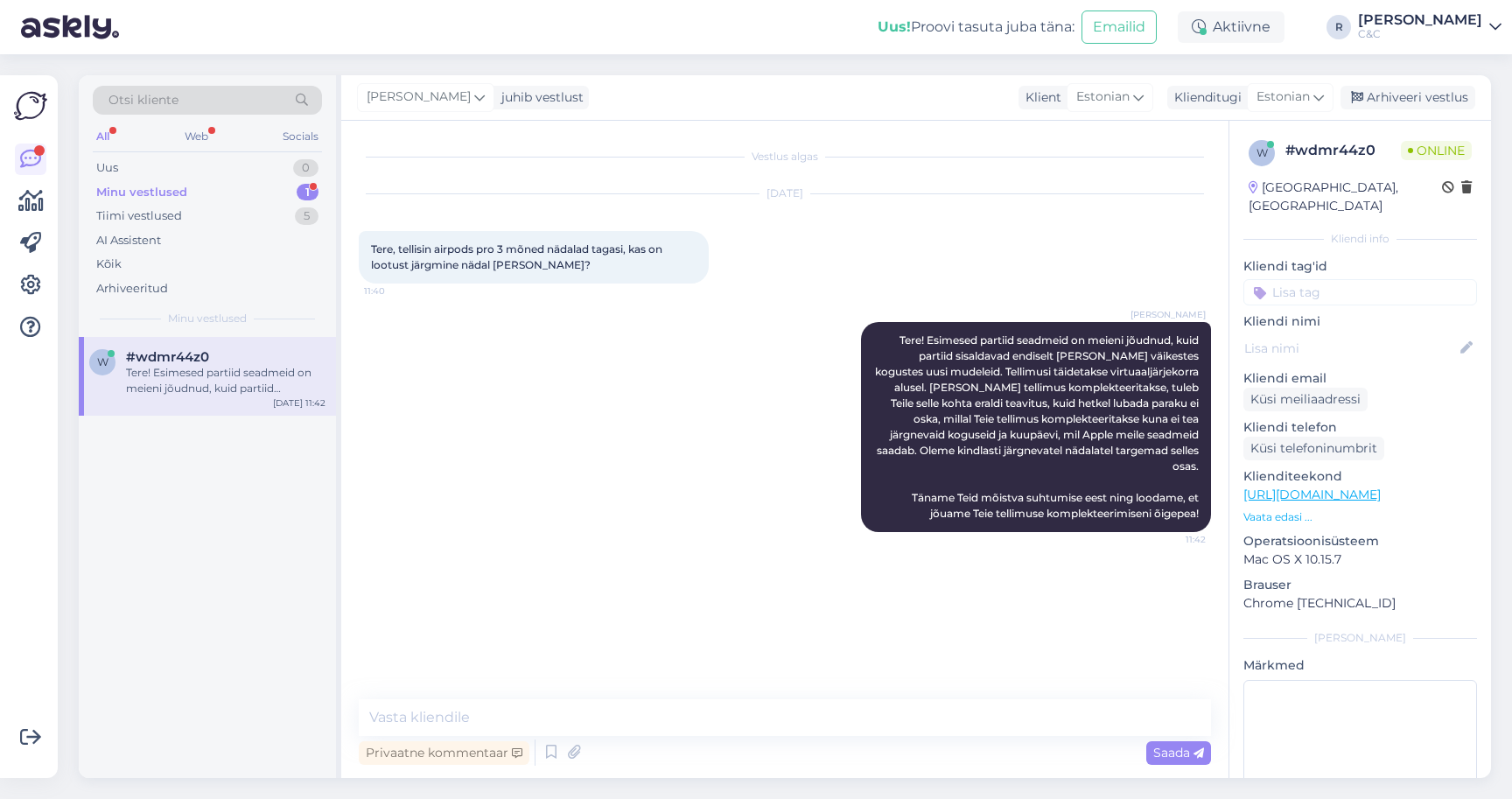
click at [176, 190] on div "Minu vestlused" at bounding box center [141, 192] width 91 height 18
click at [167, 408] on div "w #wdmr44z0 Tere! Esimesed partiid seadmeid on meieni jõudnud, kuid partiid sis…" at bounding box center [207, 377] width 257 height 79
click at [287, 161] on div "Uus 1" at bounding box center [207, 168] width 229 height 24
click at [220, 337] on div "h #hky7wy6b 1 Tere, [PERSON_NAME] kuulnud, et idealis saab ka kuumakse põhiselt…" at bounding box center [207, 377] width 257 height 79
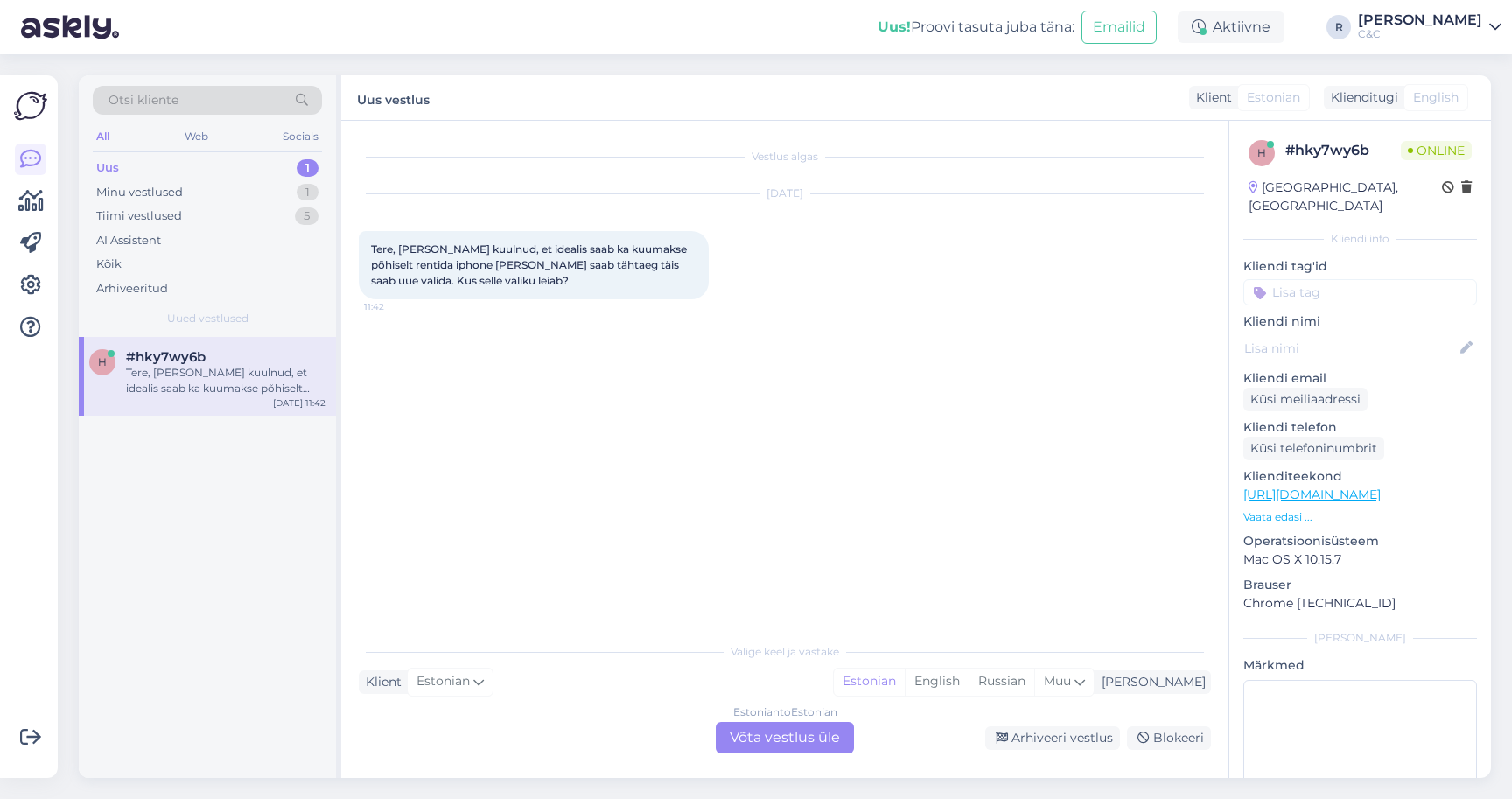
click at [760, 736] on div "Estonian to Estonian Võta vestlus üle" at bounding box center [785, 738] width 139 height 32
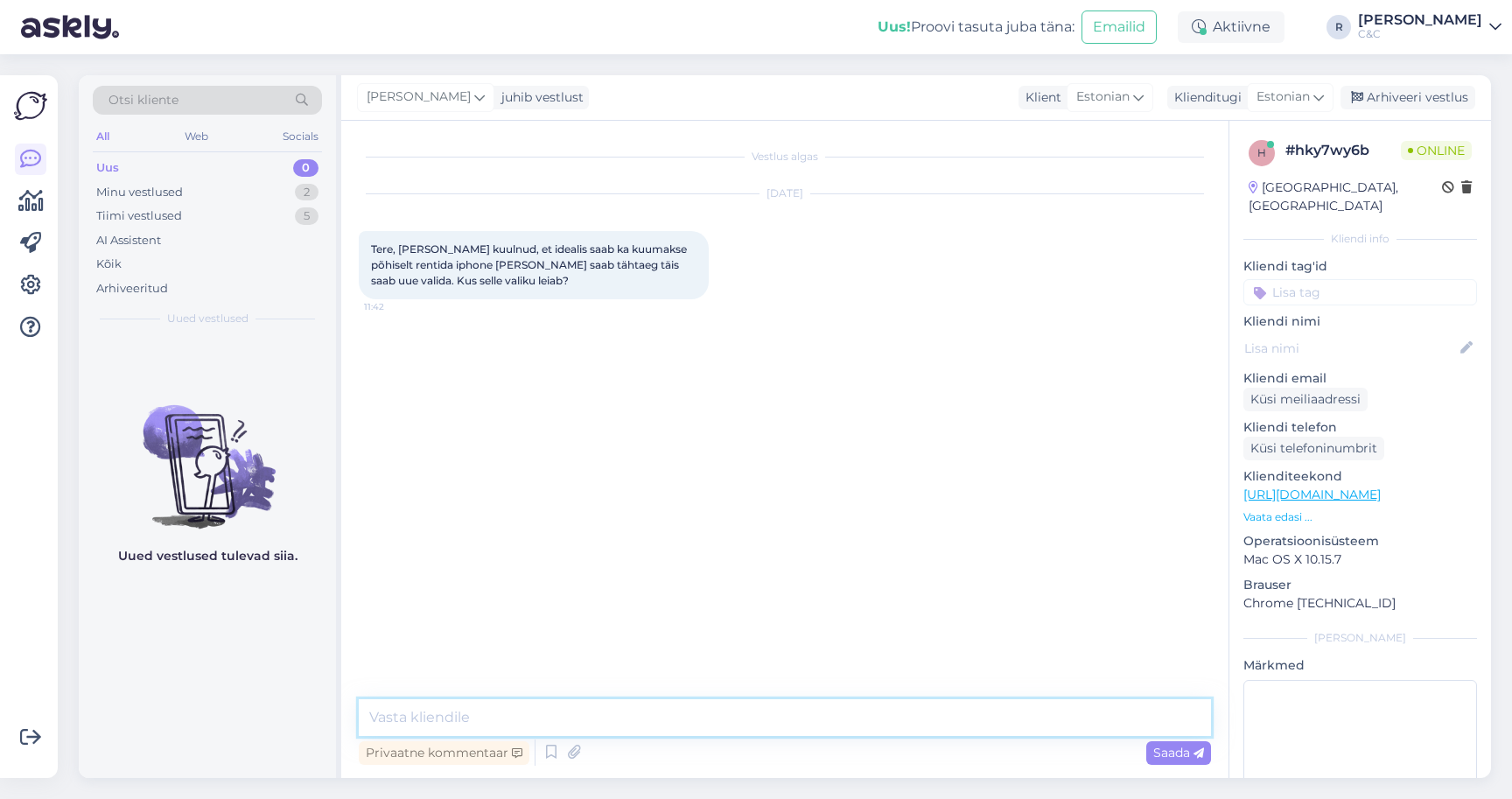
click at [726, 721] on textarea at bounding box center [785, 718] width 852 height 37
type textarea "Tere! Smart Deal on selle teenuse nimi."
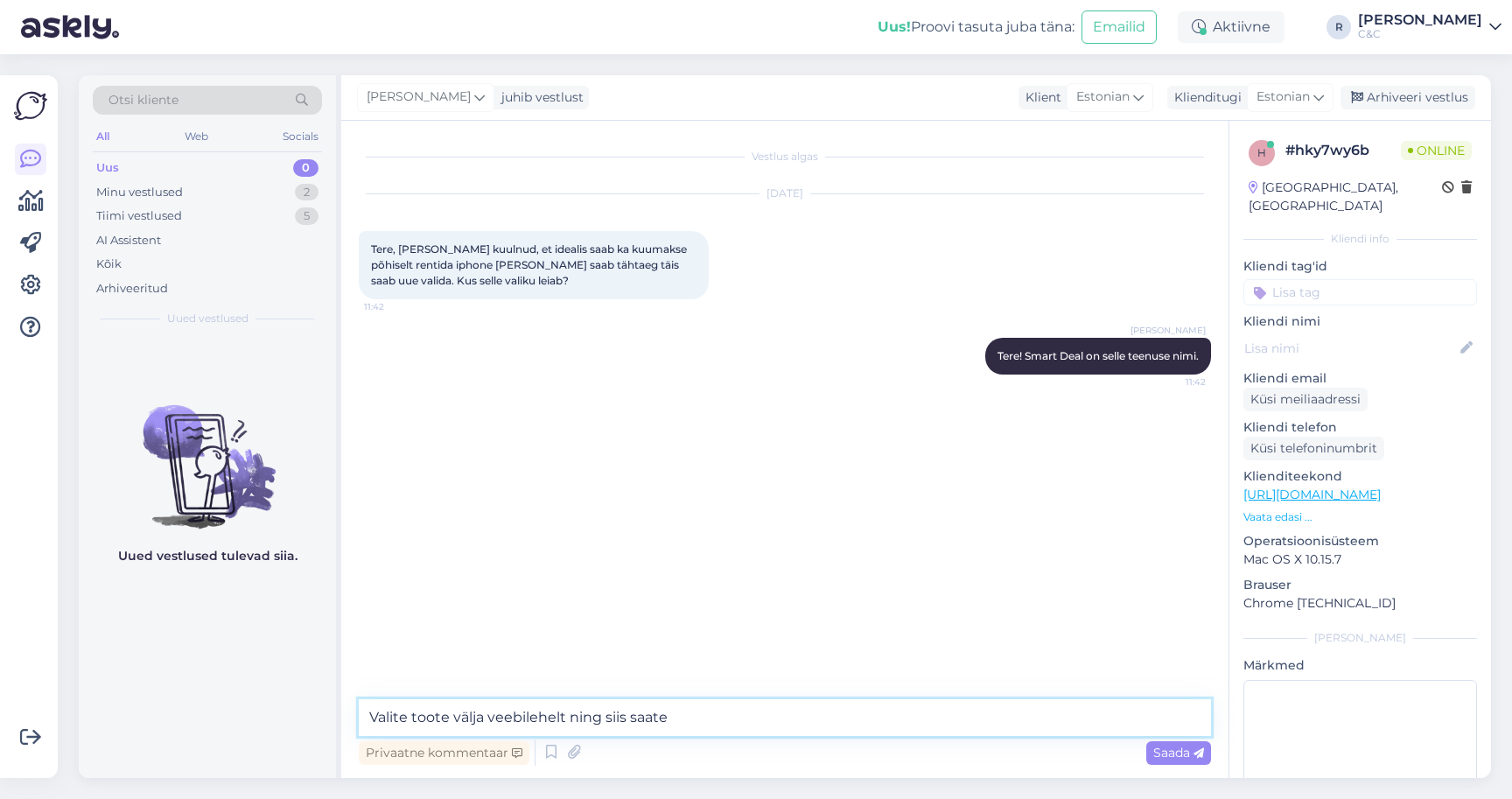
type textarea "Valite toote välja veebilehelt ning siis saate"
click at [1381, 487] on link "[URL][DOMAIN_NAME]" at bounding box center [1312, 495] width 138 height 16
click at [694, 729] on textarea "Valite toote välja veebilehelt ning siis saate" at bounding box center [785, 718] width 852 height 37
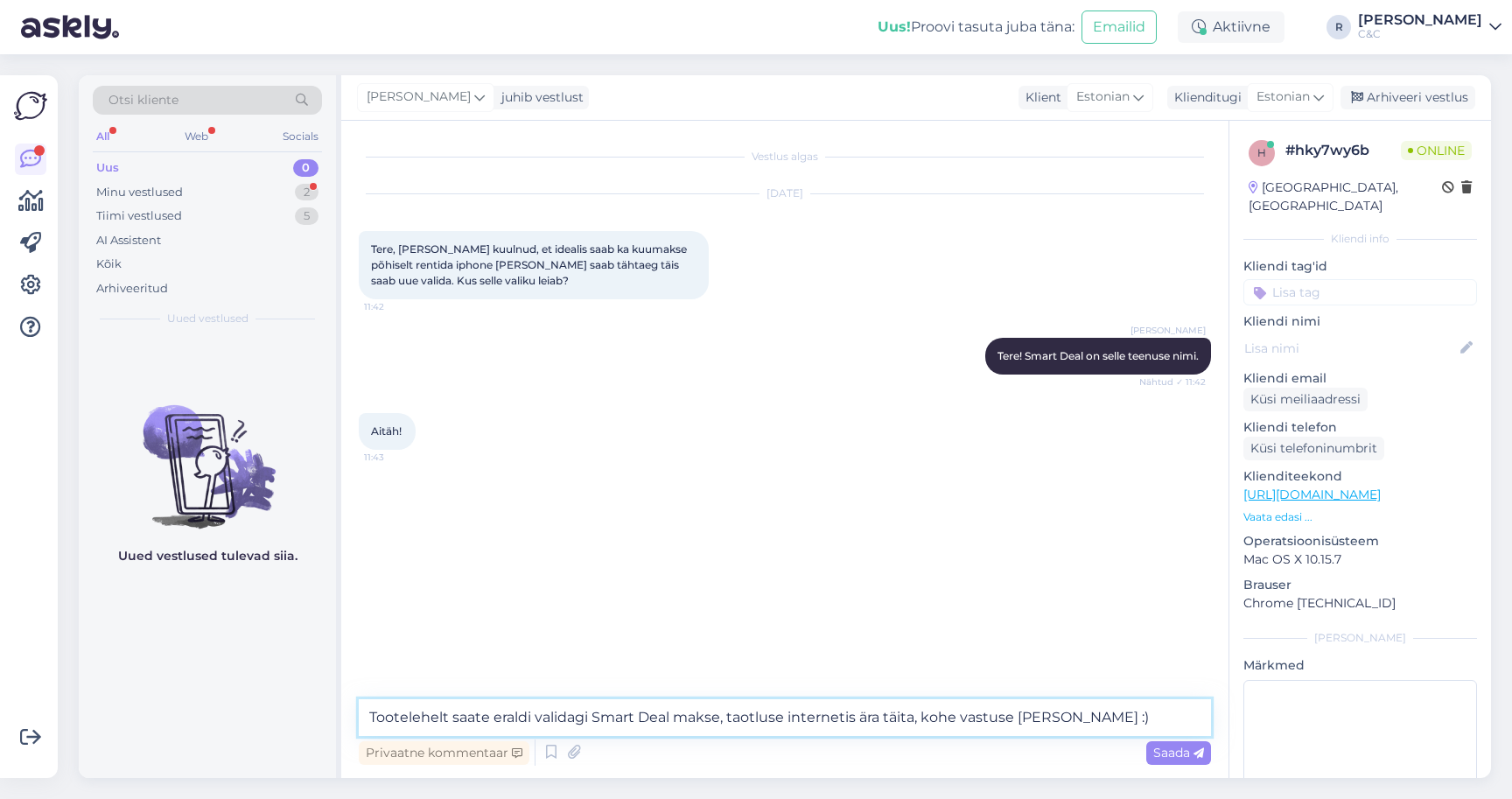
type textarea "Tootelehelt saate eraldi validagi Smart Deal makse, taotluse internetis ära täi…"
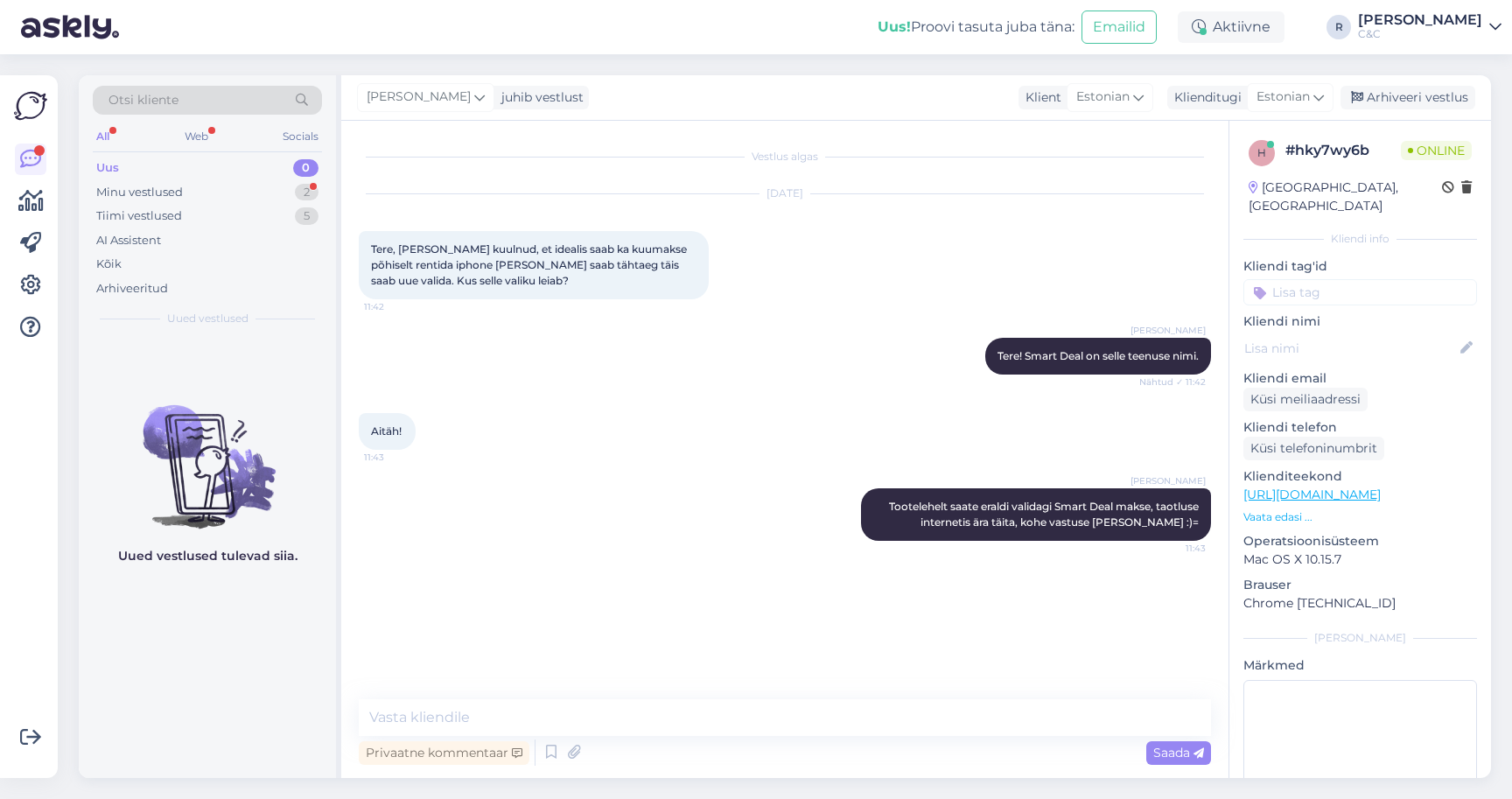
click at [1422, 111] on div "[PERSON_NAME] juhib vestlust Klient [DEMOGRAPHIC_DATA] Klienditugi Estonian Arh…" at bounding box center [916, 97] width 1150 height 46
click at [1423, 108] on div "Arhiveeri vestlus" at bounding box center [1408, 97] width 135 height 23
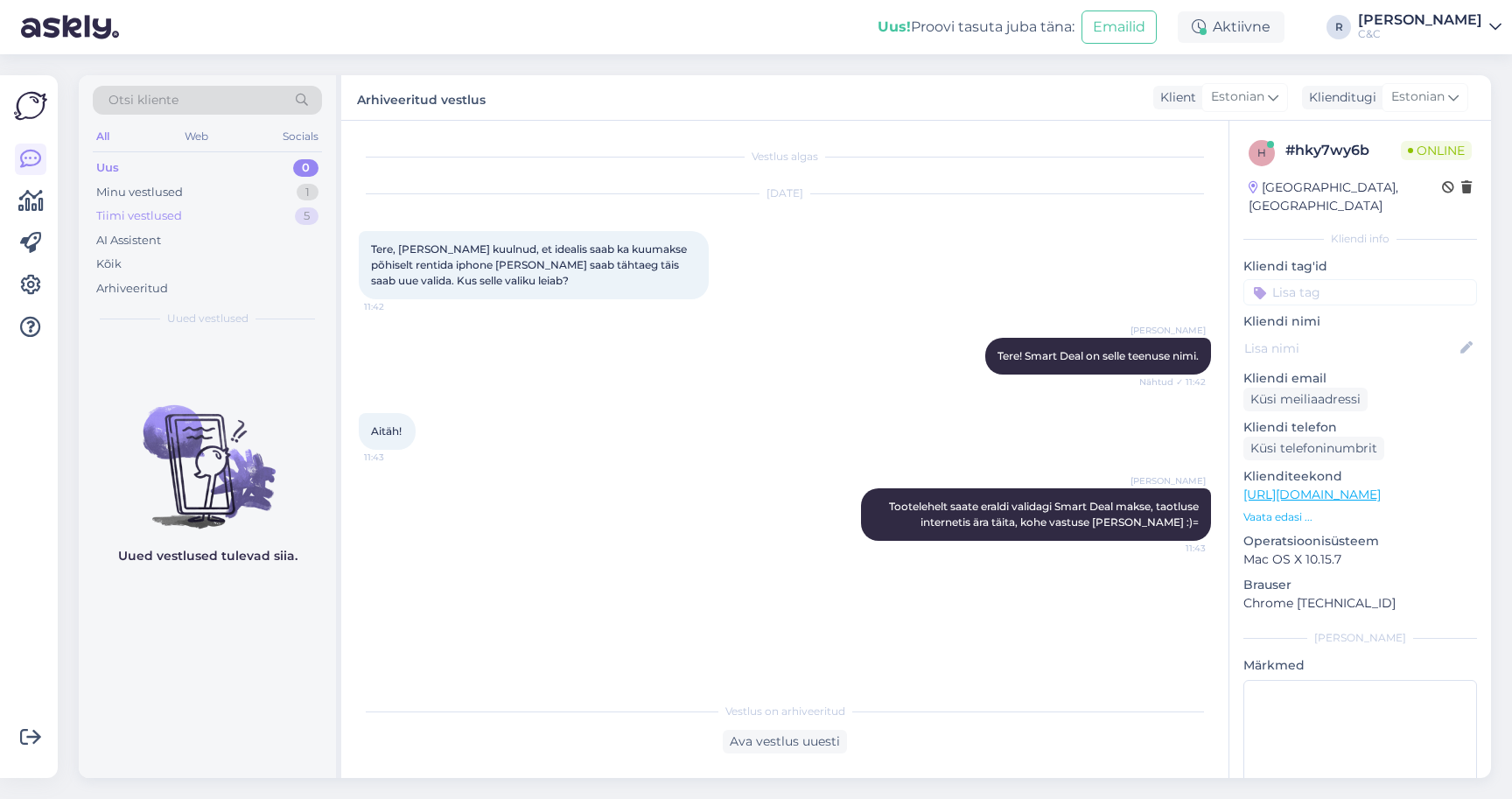
click at [288, 208] on div "Tiimi vestlused 5" at bounding box center [207, 216] width 229 height 24
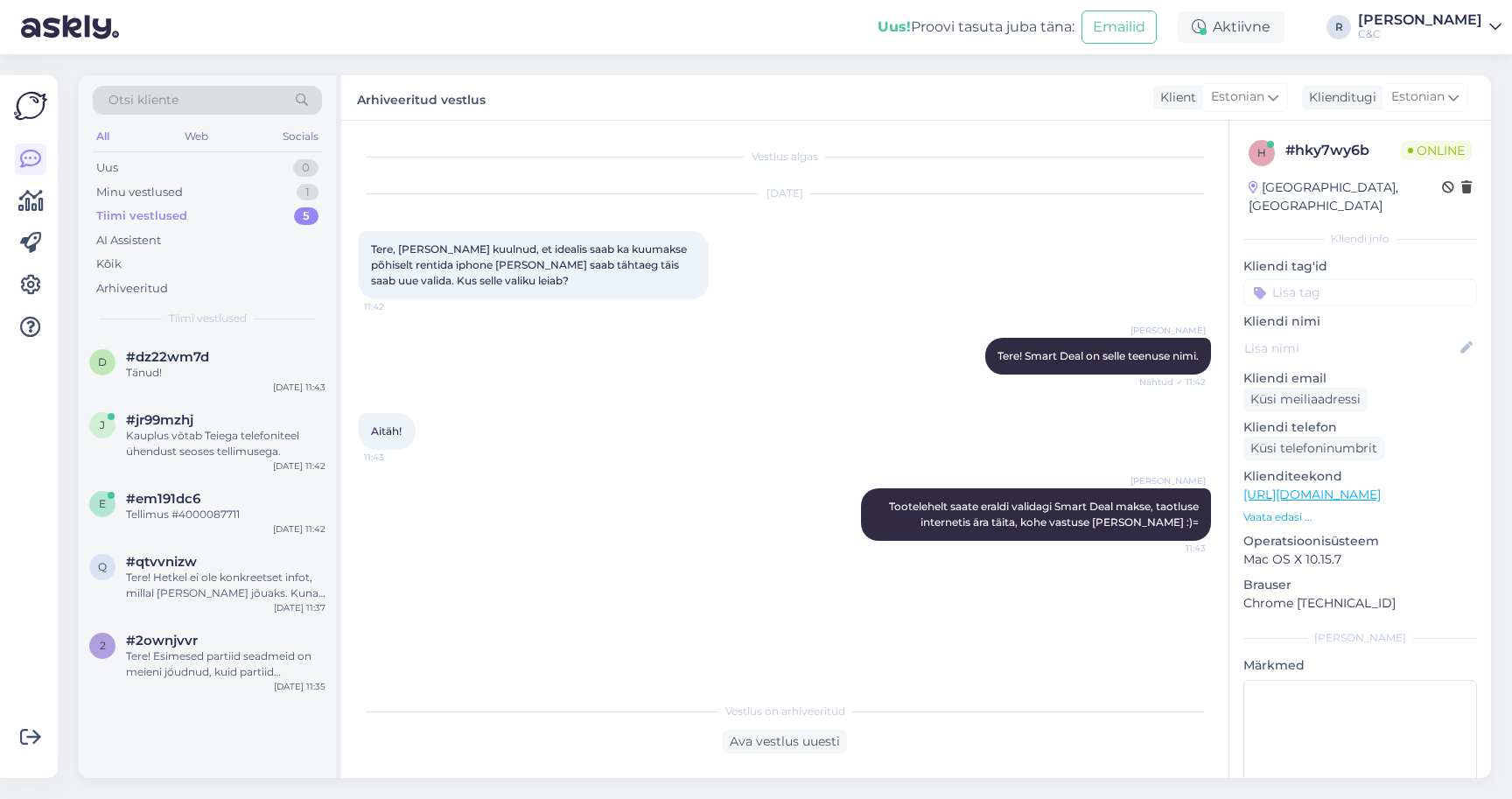
click at [288, 208] on div "Tiimi vestlused 5" at bounding box center [207, 216] width 229 height 24
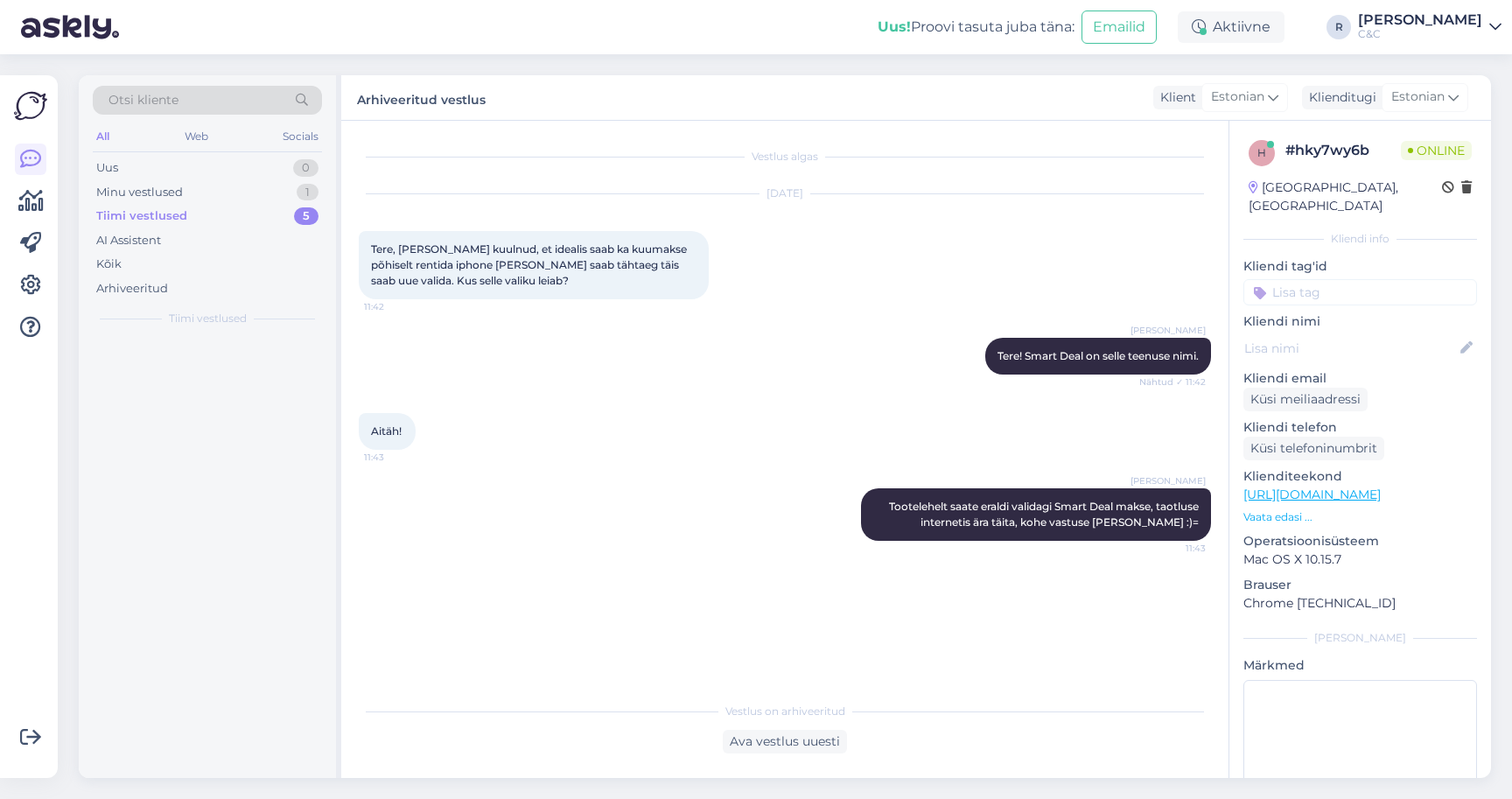
click at [288, 204] on div "Tiimi vestlused 5" at bounding box center [207, 216] width 229 height 24
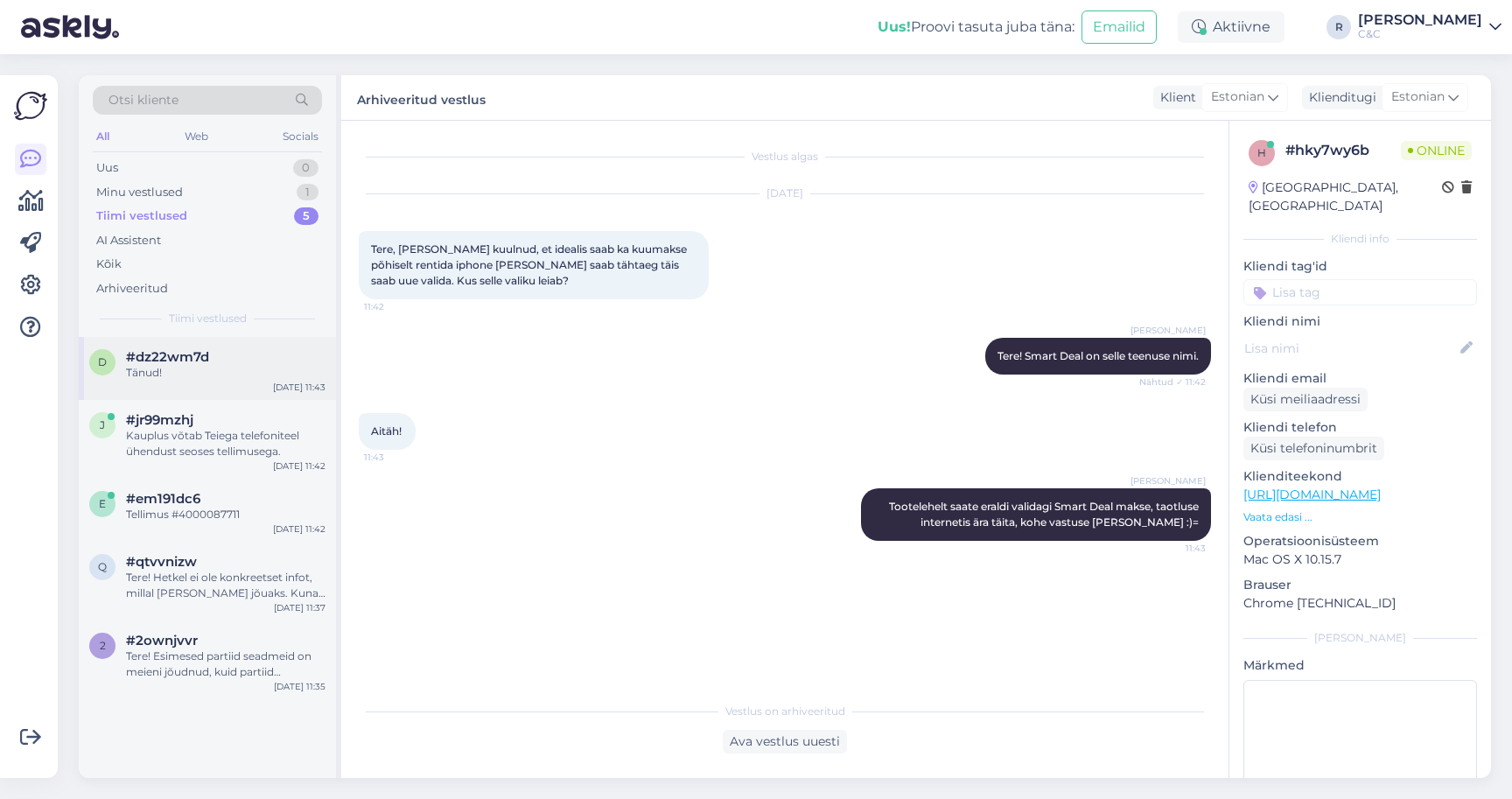
click at [221, 355] on div "#dz22wm7d" at bounding box center [226, 357] width 199 height 16
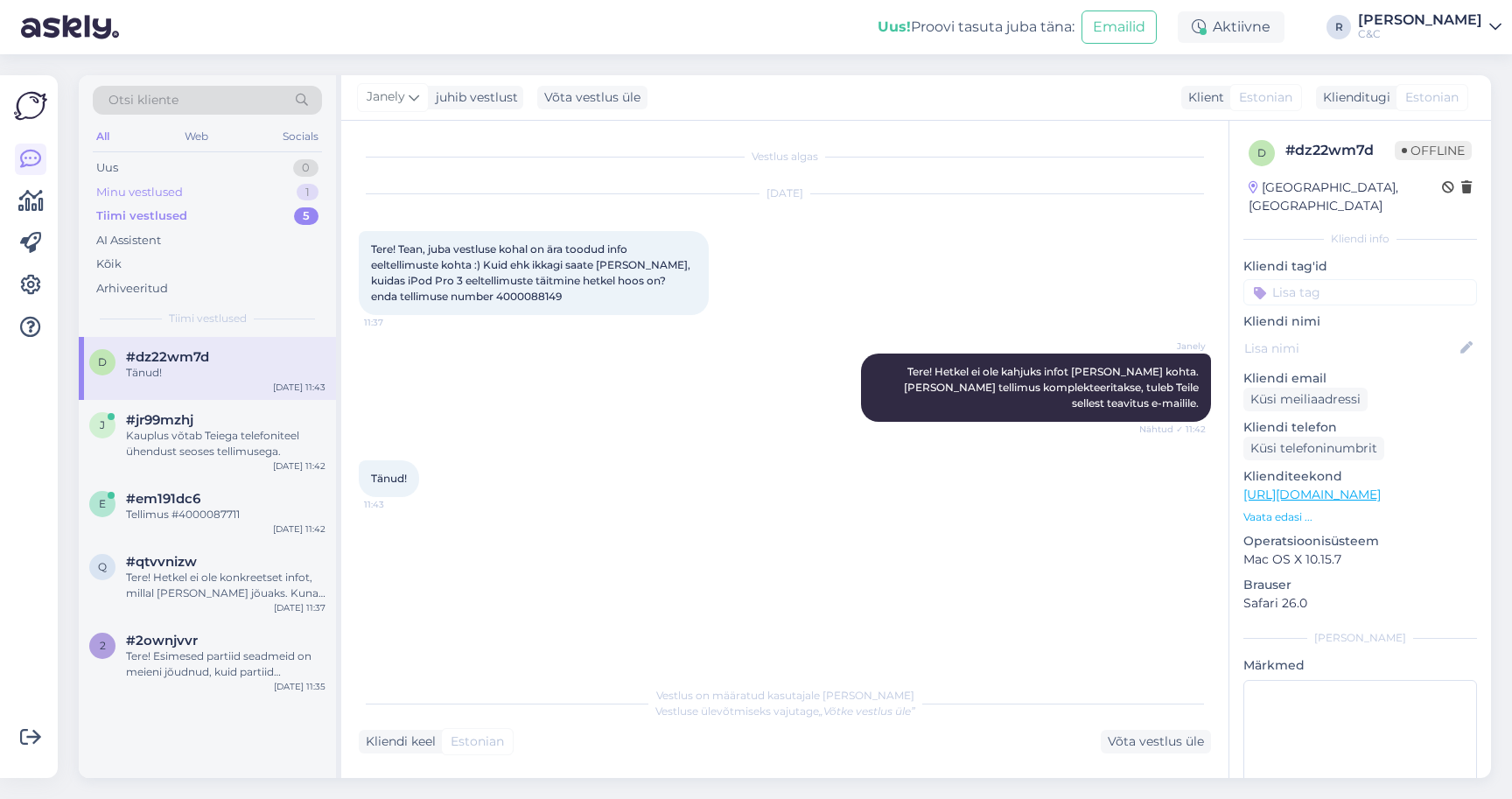
click at [275, 191] on div "Minu vestlused 1" at bounding box center [207, 193] width 229 height 24
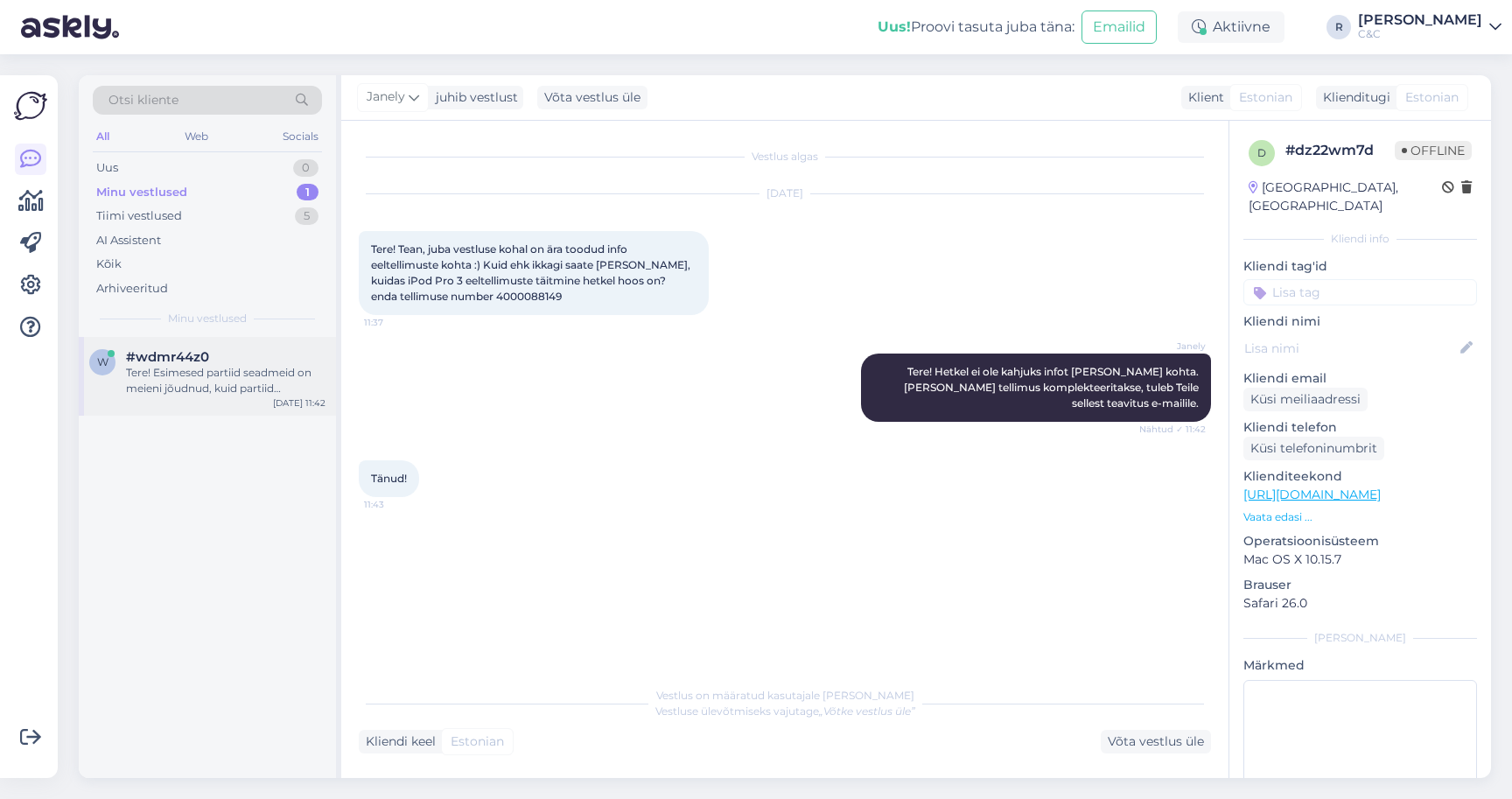
click at [234, 365] on div "Tere! Esimesed partiid seadmeid on meieni jõudnud, kuid partiid sisaldavad endi…" at bounding box center [226, 381] width 199 height 32
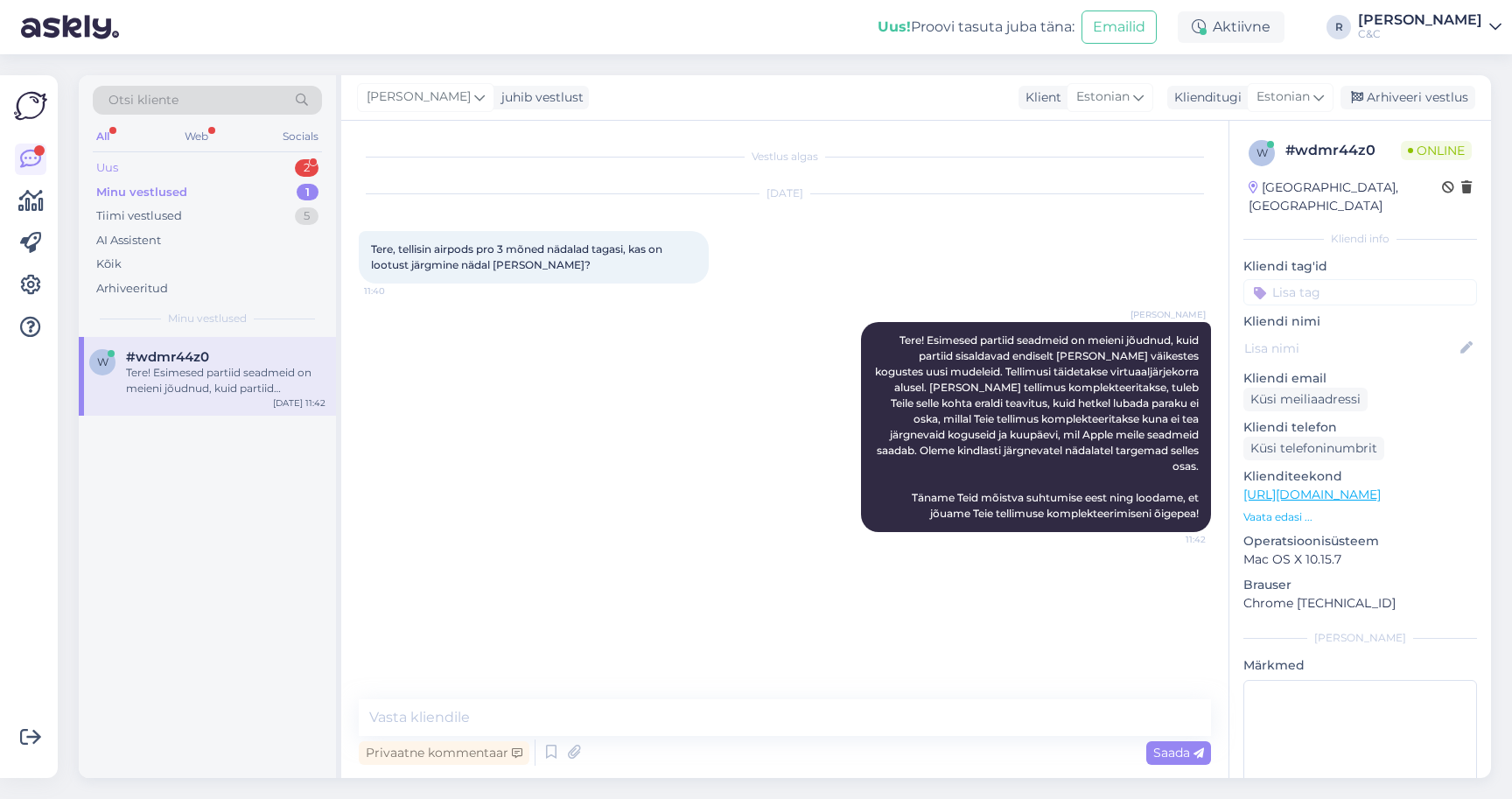
click at [267, 159] on div "Uus 2" at bounding box center [207, 168] width 229 height 24
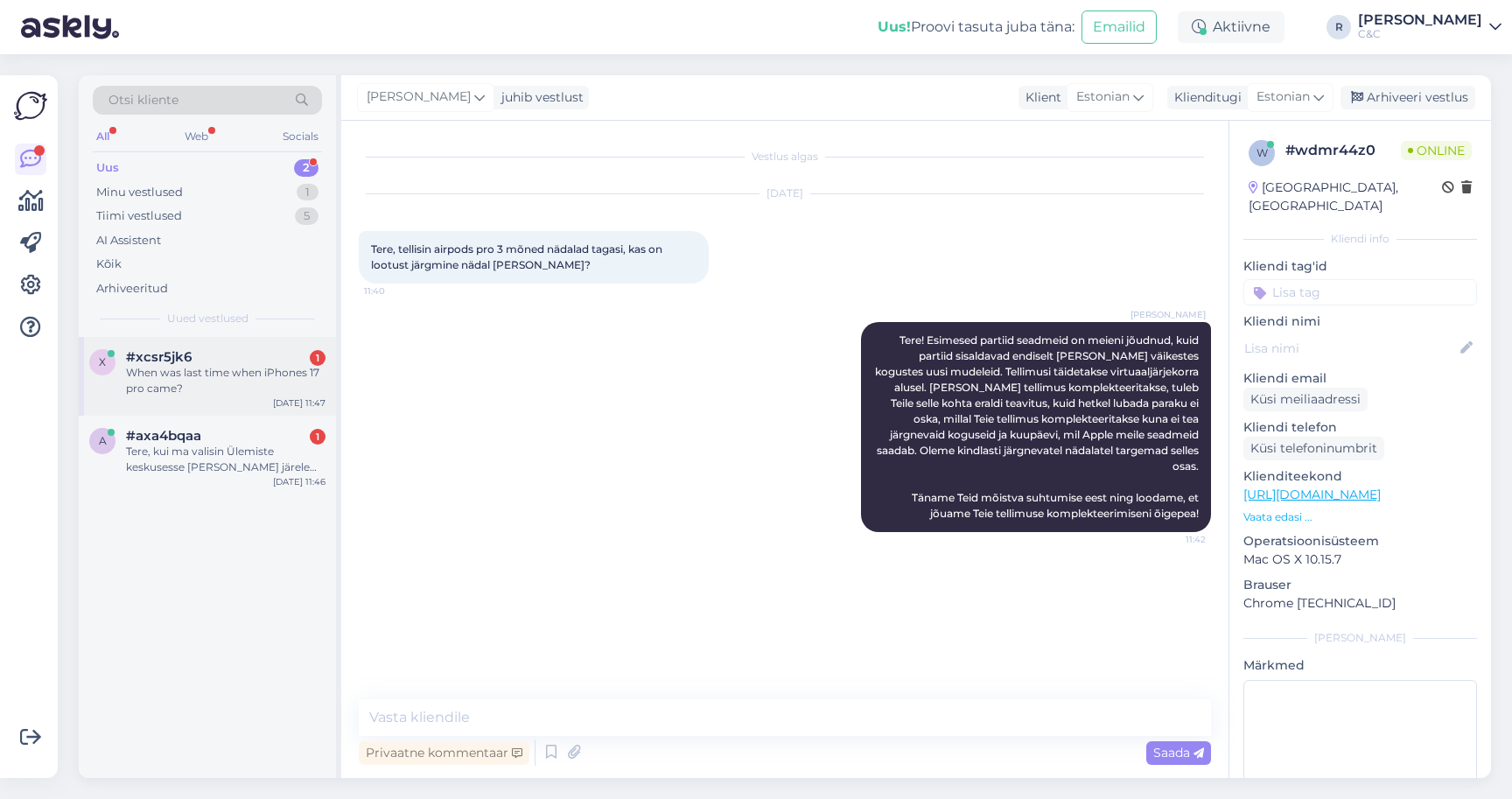
click at [183, 393] on div "When was last time when iPhones 17 pro came?" at bounding box center [226, 381] width 199 height 32
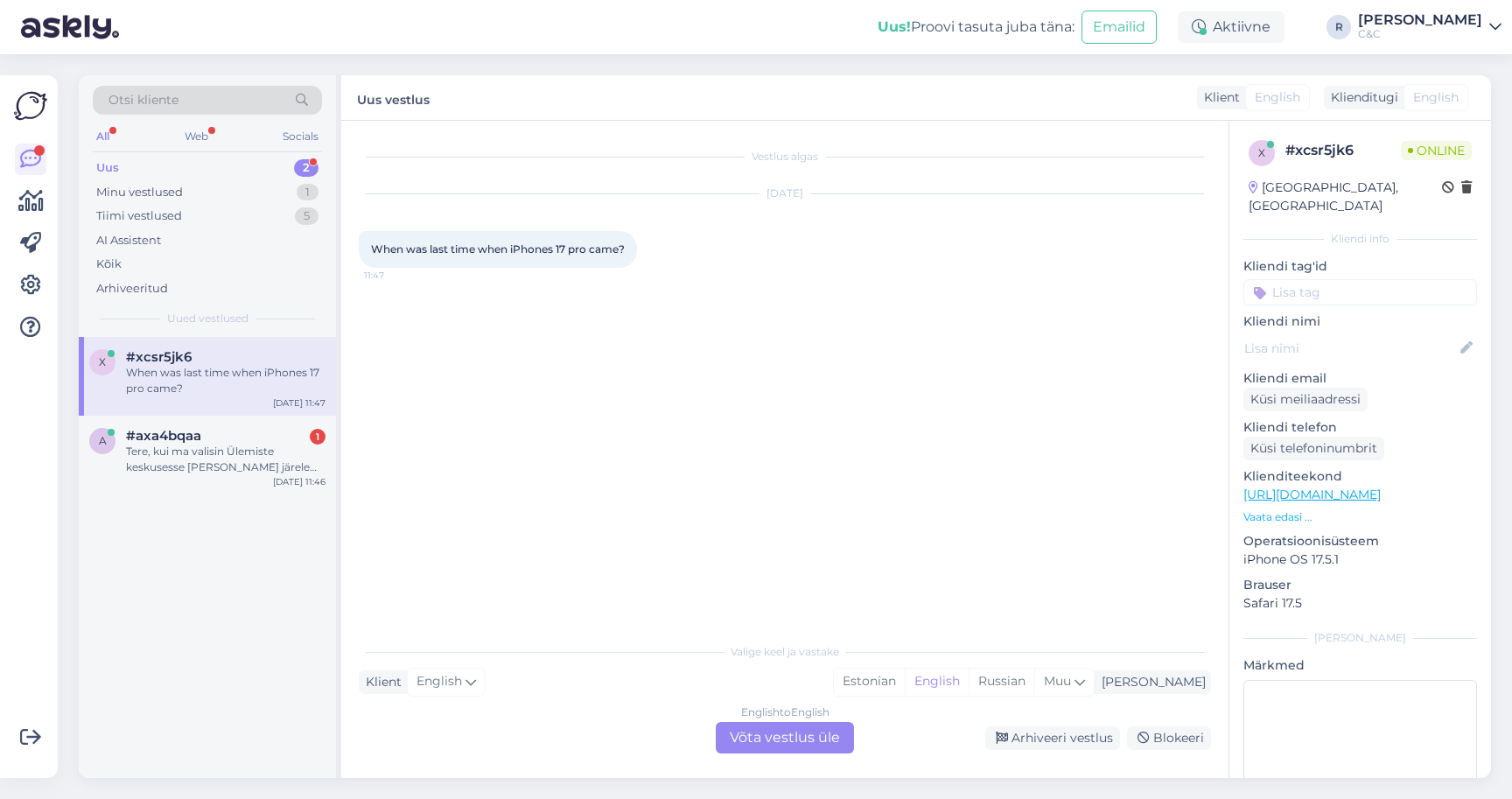
click at [780, 733] on div "English to English Võta vestlus üle" at bounding box center [785, 738] width 139 height 32
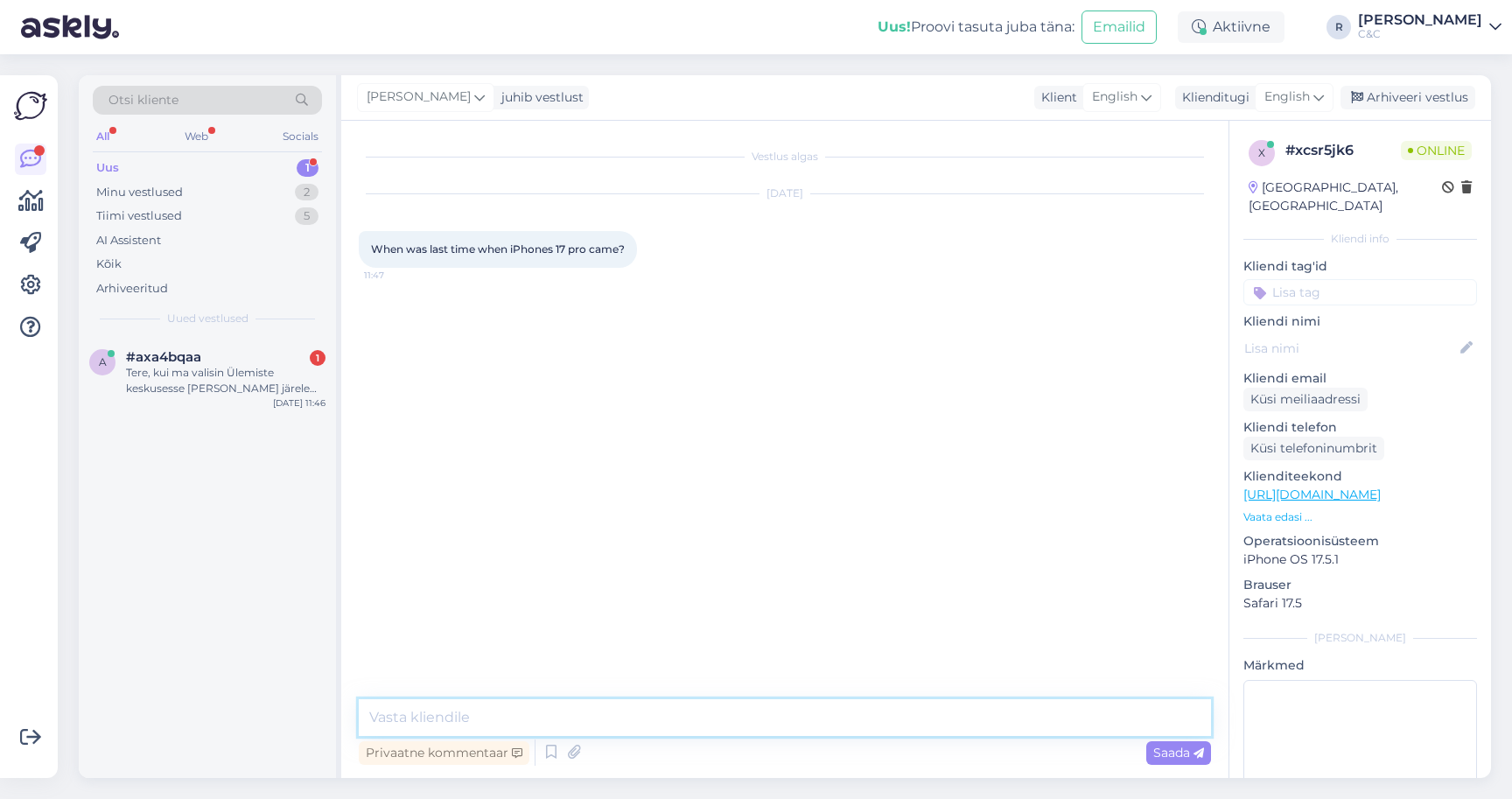
click at [734, 721] on textarea at bounding box center [785, 718] width 852 height 37
type textarea "Hello! Few models came earlier this week."
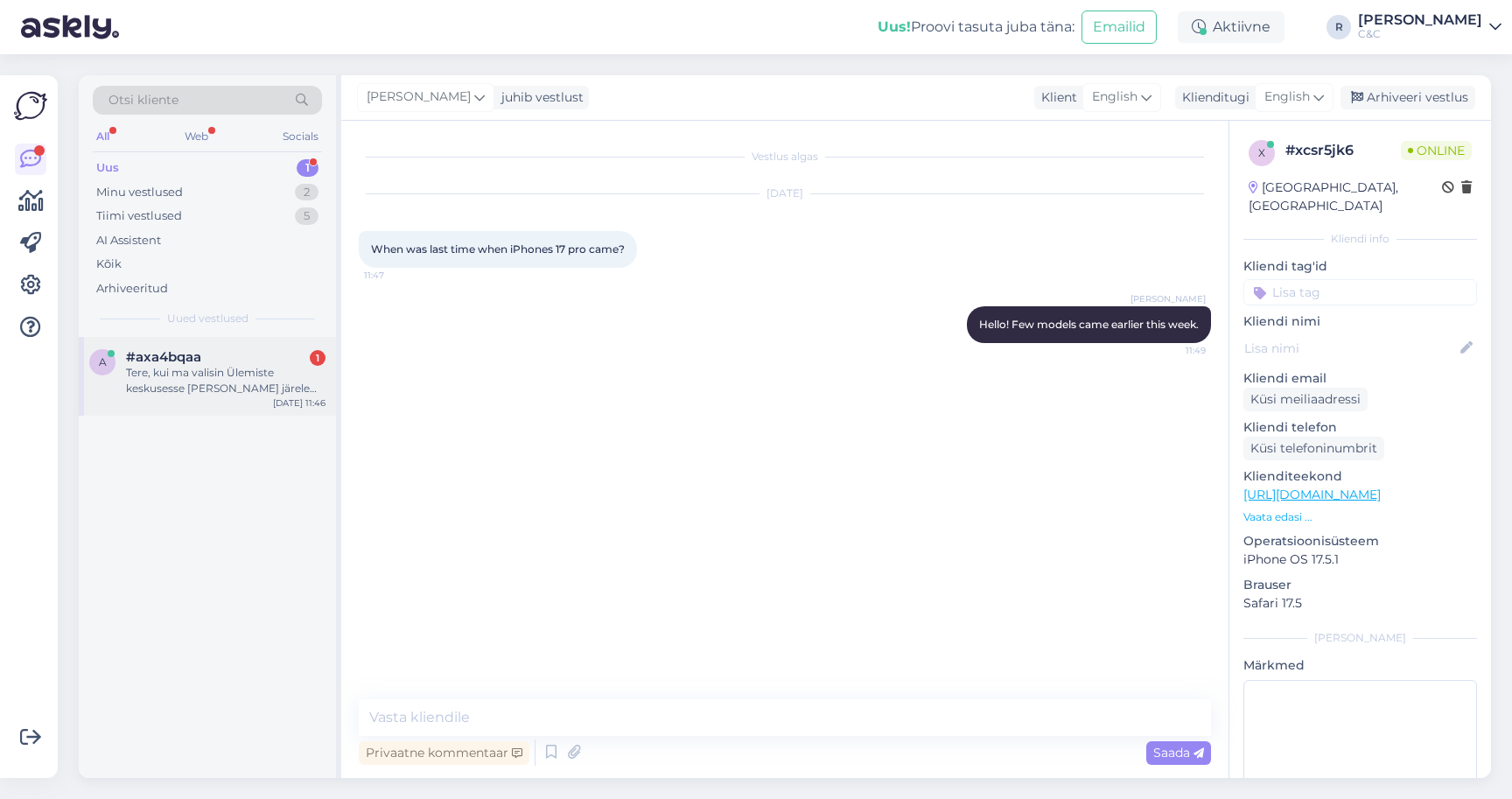
click at [236, 392] on div "Tere, kui ma valisin Ülemiste keskusesse [PERSON_NAME] järele tulemise(siis näi…" at bounding box center [226, 381] width 199 height 32
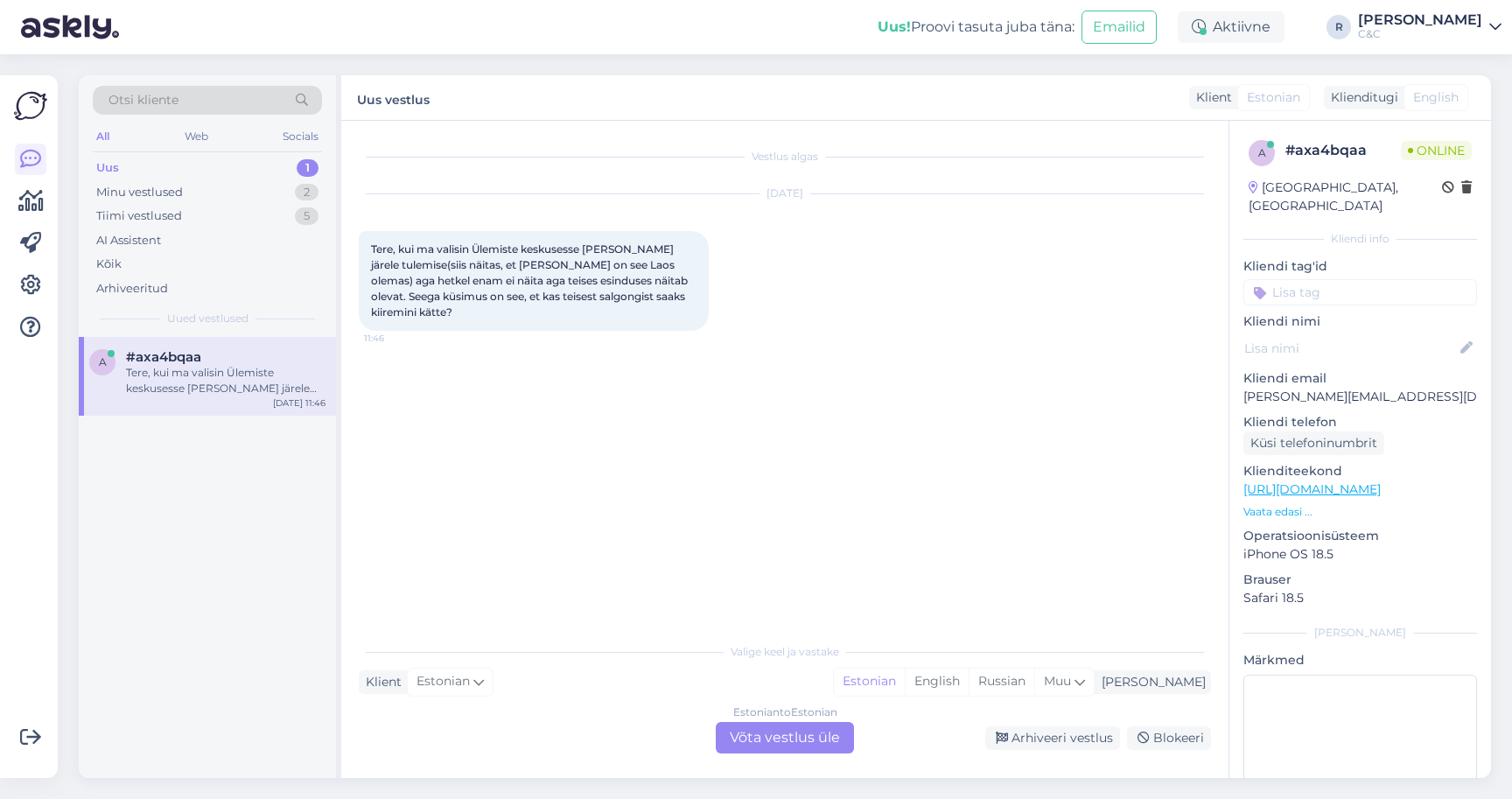
click at [767, 740] on div "Estonian to Estonian Võta vestlus üle" at bounding box center [785, 738] width 139 height 32
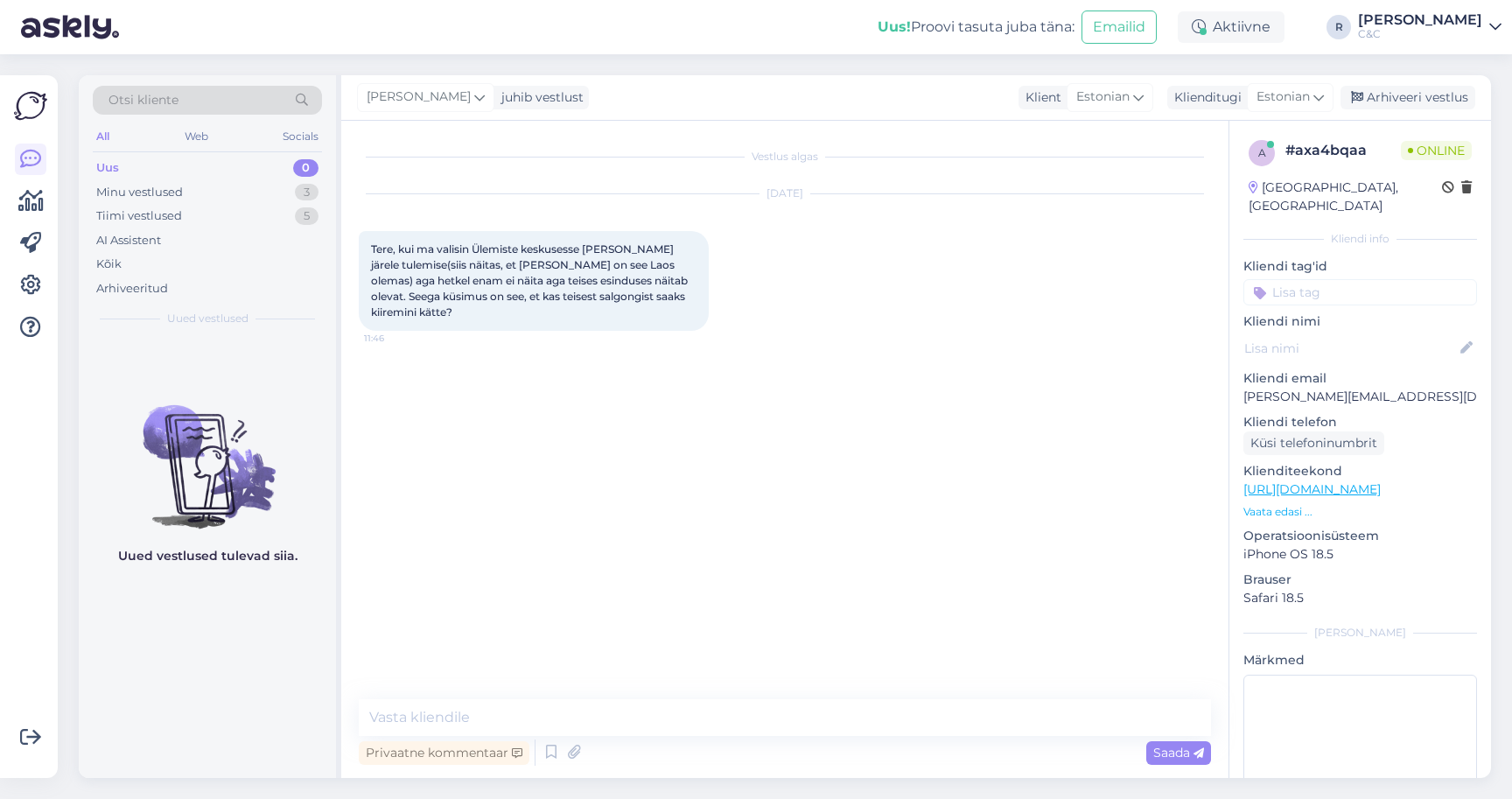
click at [1358, 481] on link "[URL][DOMAIN_NAME]" at bounding box center [1312, 489] width 138 height 16
click at [476, 726] on textarea at bounding box center [785, 718] width 852 height 37
type textarea "Tere! Mis tellimuse number?"
click at [412, 466] on span "#4000088558" at bounding box center [408, 463] width 75 height 13
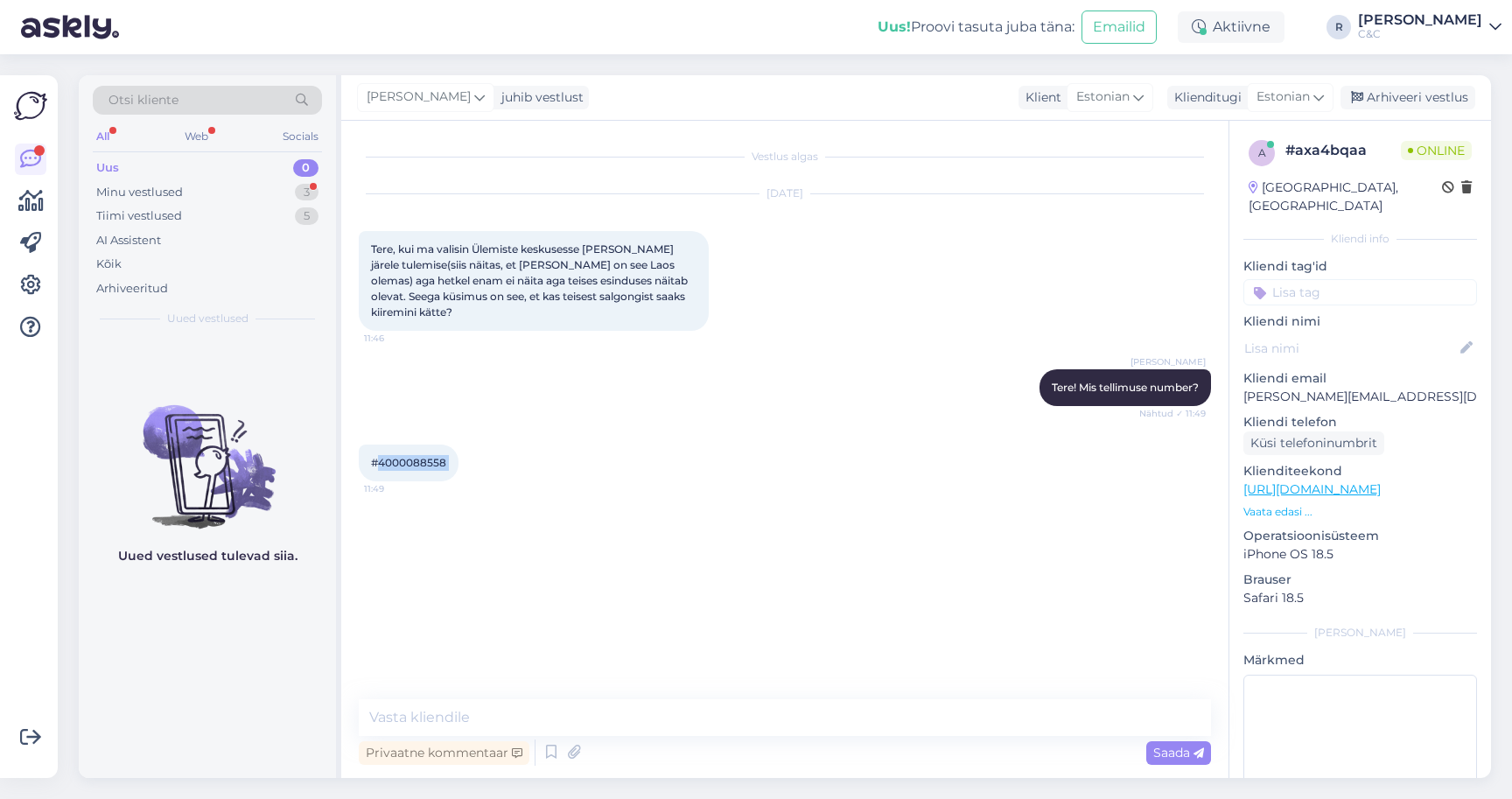
copy div "4000088558 11:49"
click at [476, 733] on textarea at bounding box center [785, 718] width 852 height 37
click at [480, 722] on textarea "N" at bounding box center [785, 718] width 852 height 37
type textarea "N"
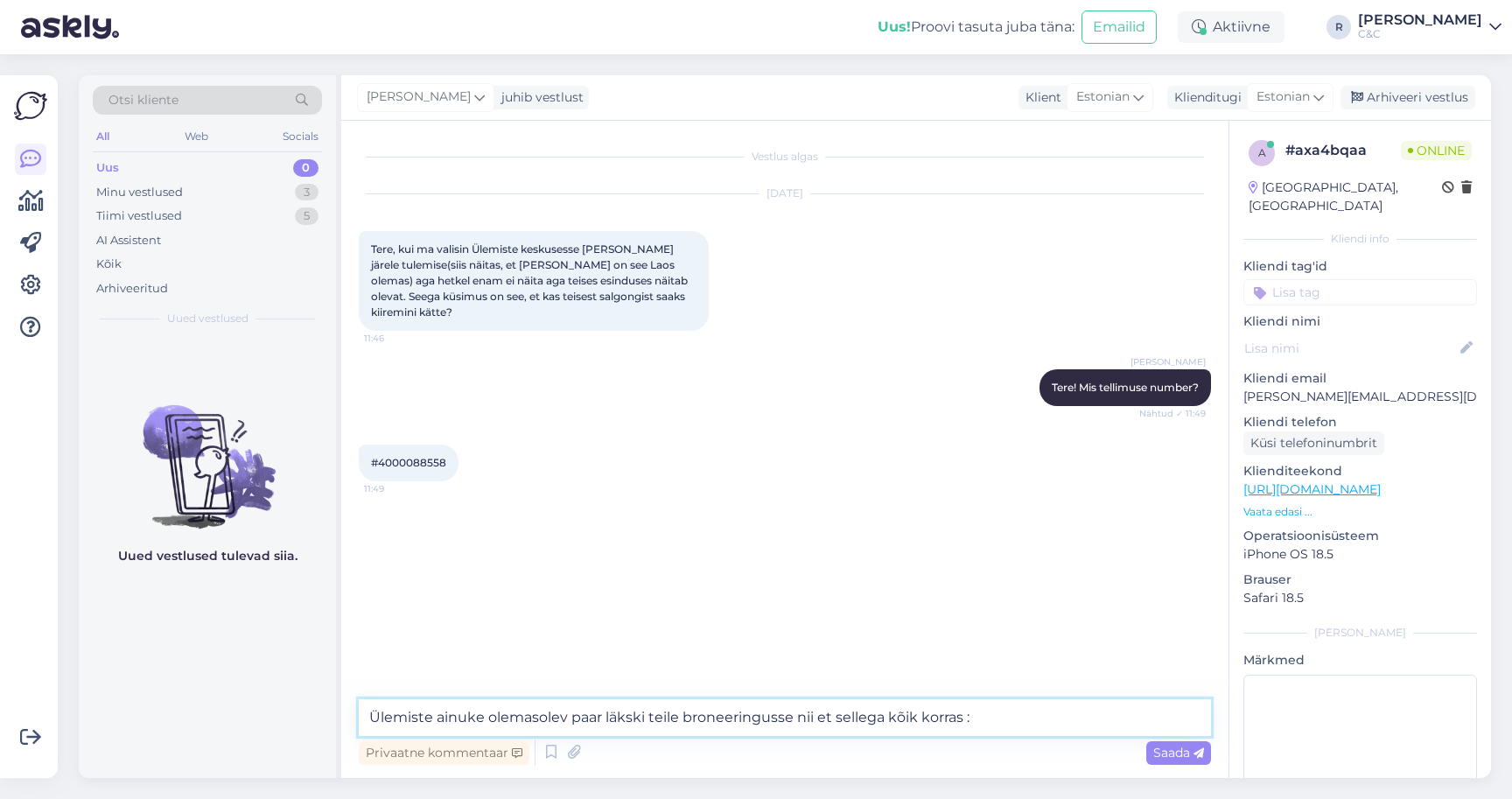
type textarea "Ülemiste ainuke olemasolev paar läkski teile broneeringusse nii et sellega kõik…"
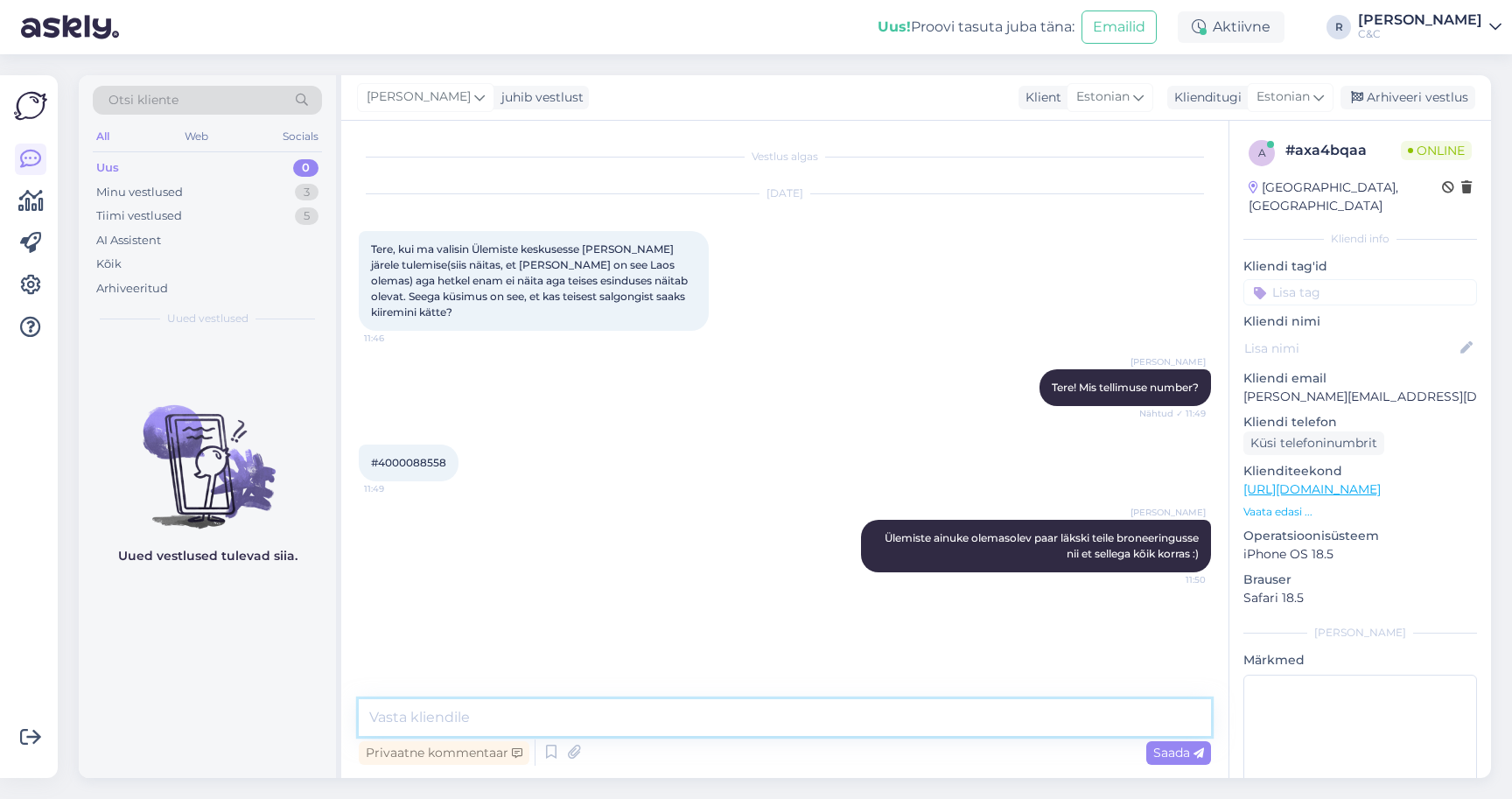
click at [475, 721] on textarea at bounding box center [785, 718] width 852 height 37
type textarea "[PERSON_NAME] teile [PERSON_NAME] võib järgi minna :)"
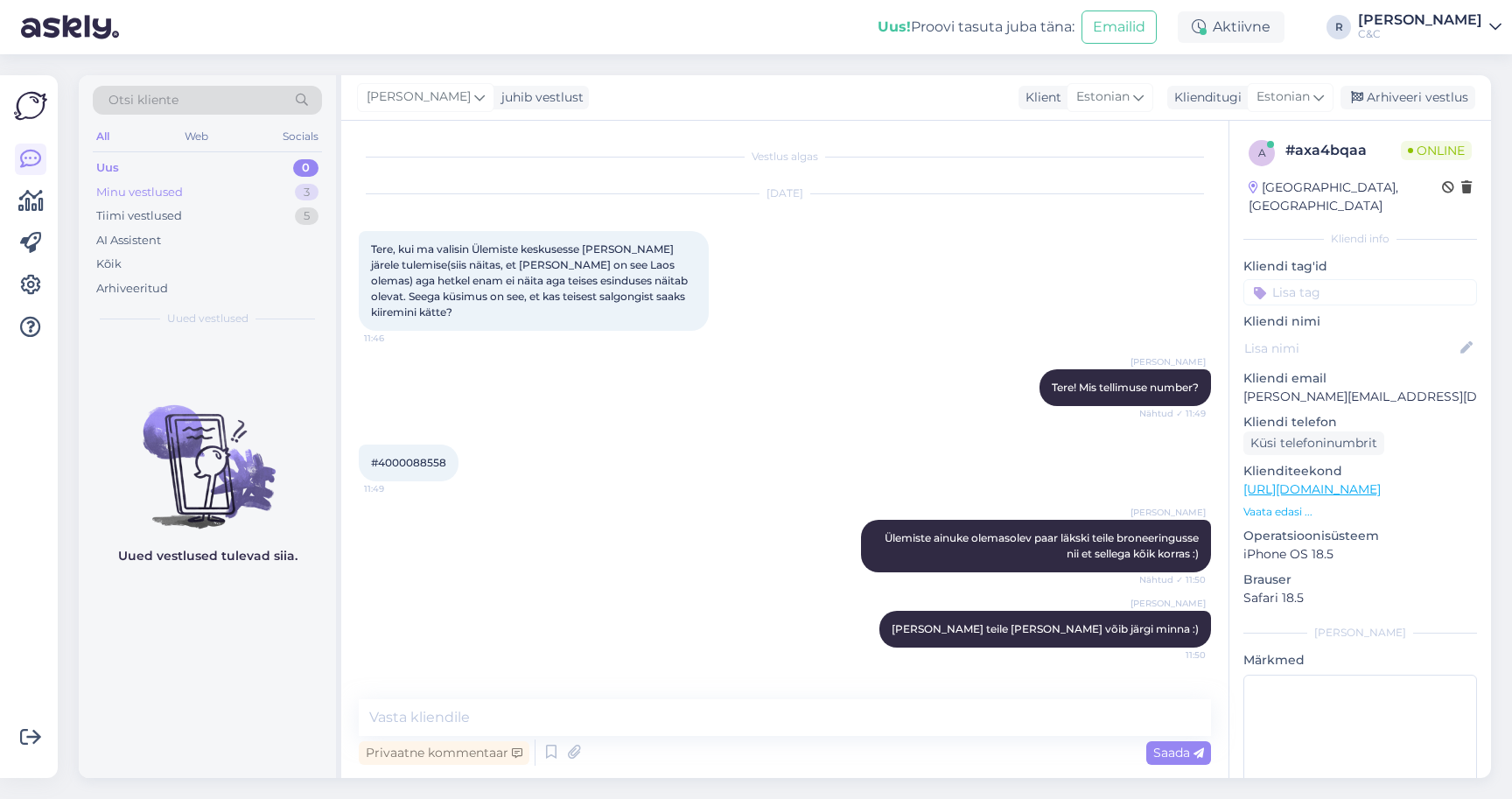
click at [302, 193] on div "3" at bounding box center [306, 192] width 23 height 18
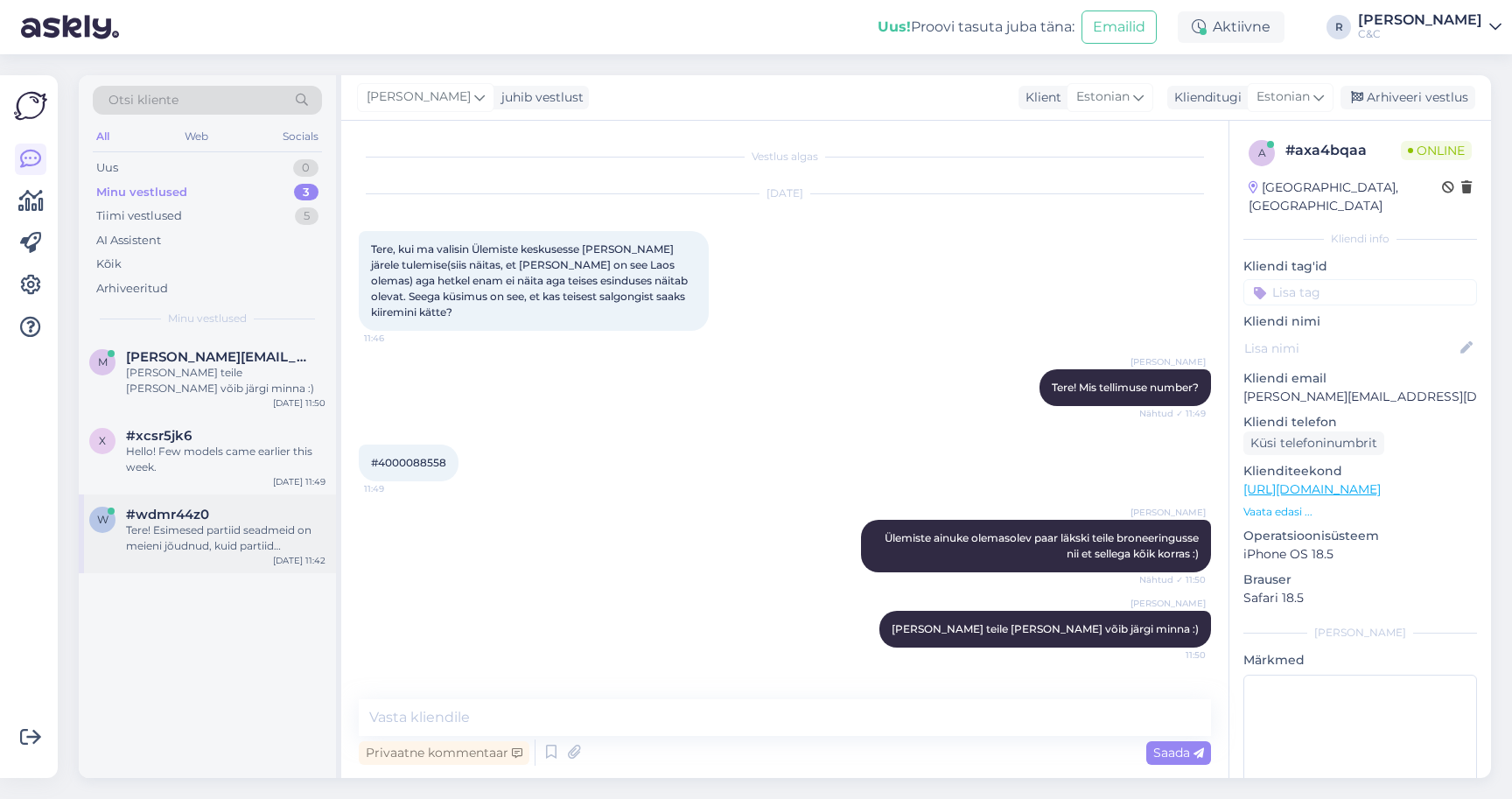
click at [161, 537] on div "Tere! Esimesed partiid seadmeid on meieni jõudnud, kuid partiid sisaldavad endi…" at bounding box center [226, 539] width 199 height 32
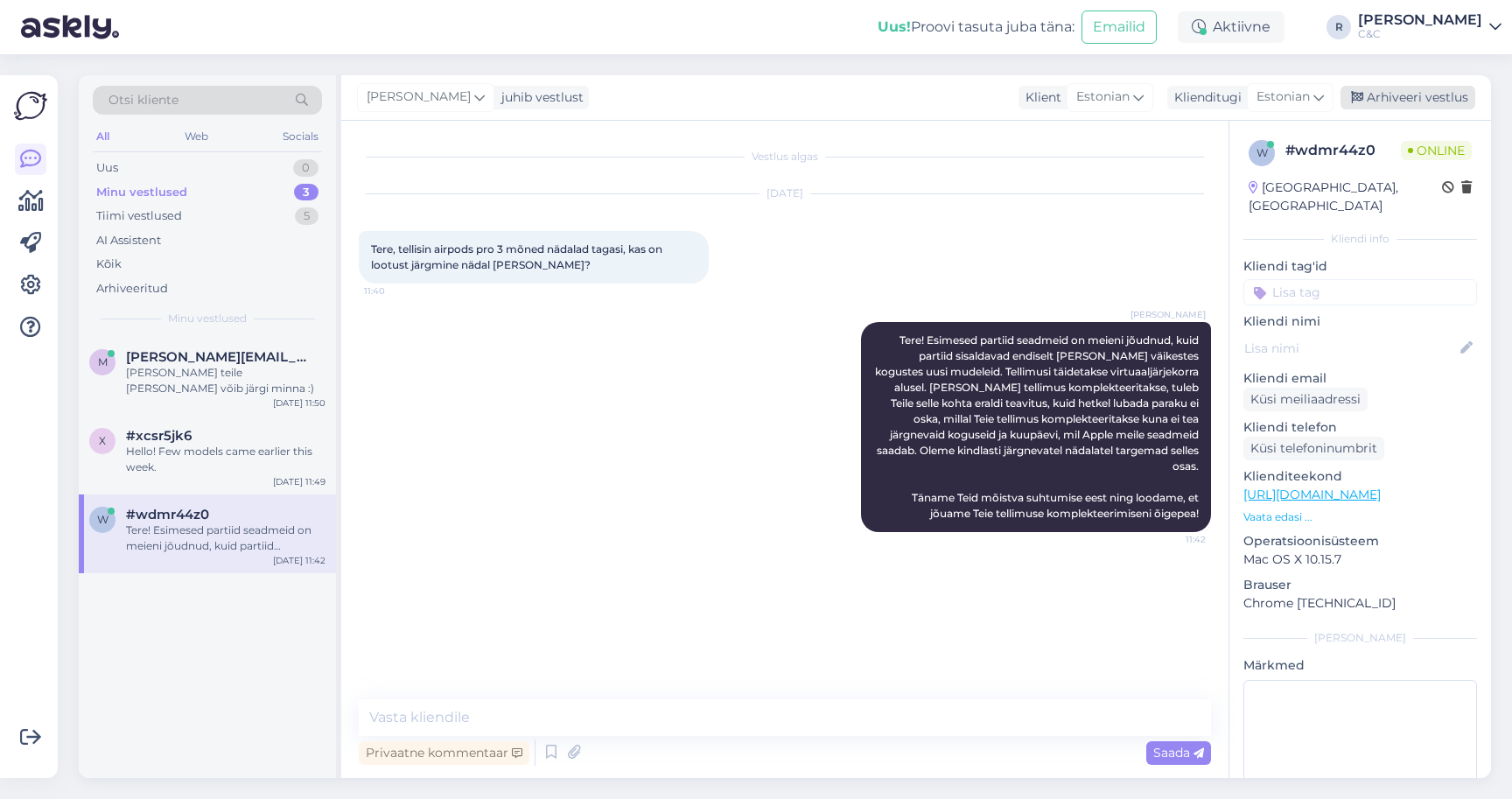
click at [1367, 102] on div "Arhiveeri vestlus" at bounding box center [1408, 97] width 135 height 23
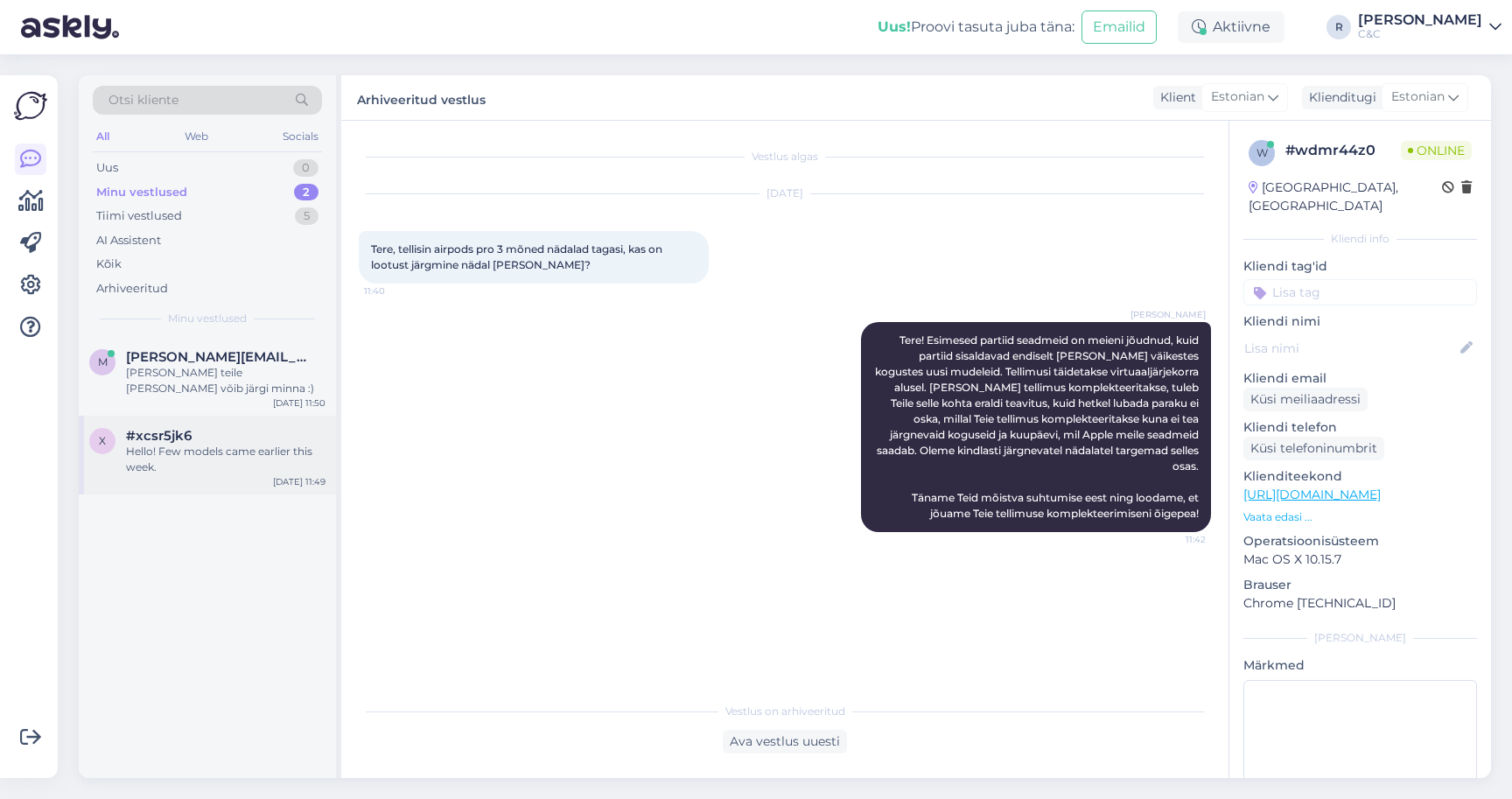
click at [318, 437] on div "#xcsr5jk6" at bounding box center [226, 436] width 199 height 16
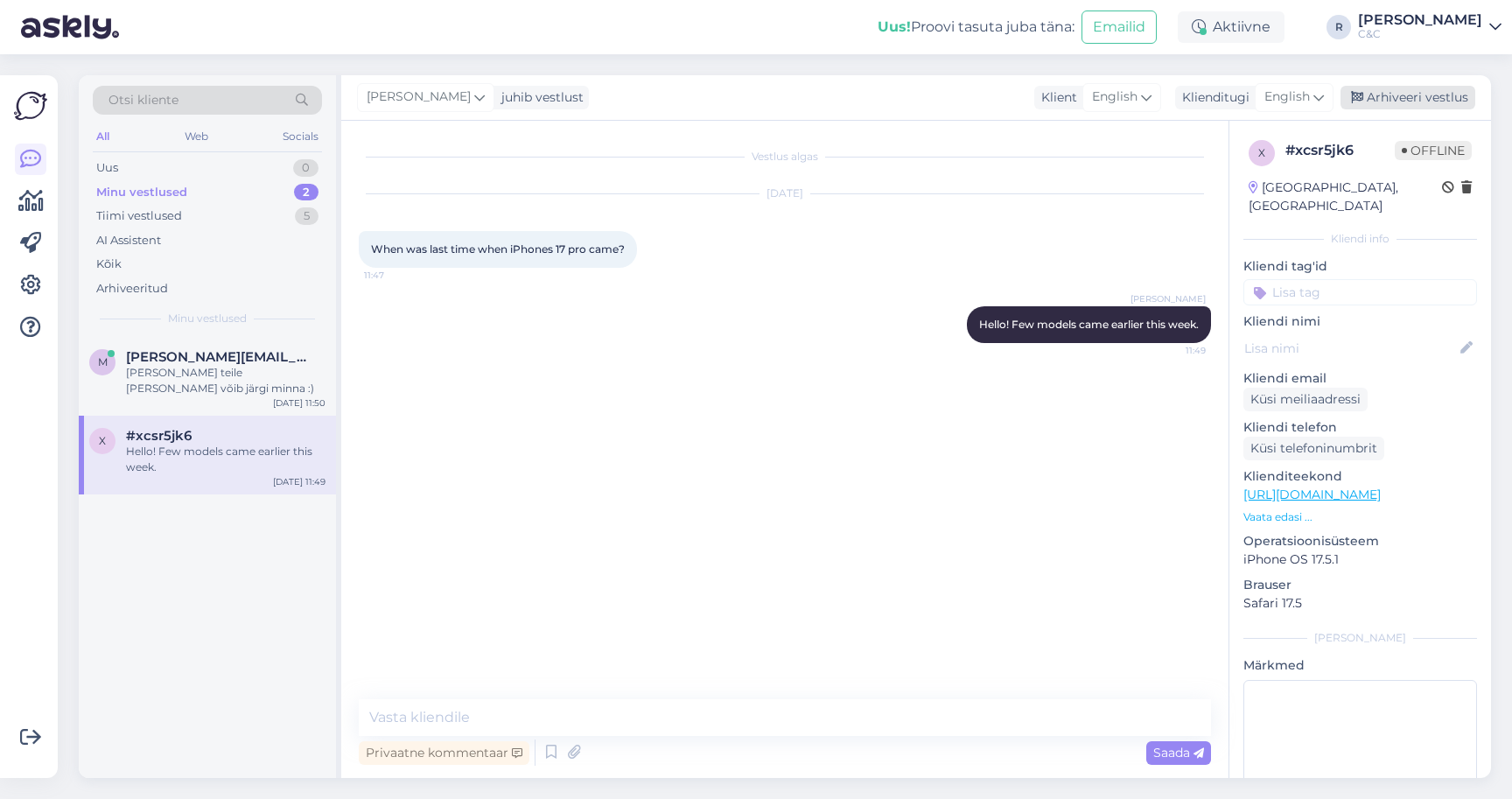
click at [1415, 94] on div "Arhiveeri vestlus" at bounding box center [1408, 97] width 135 height 23
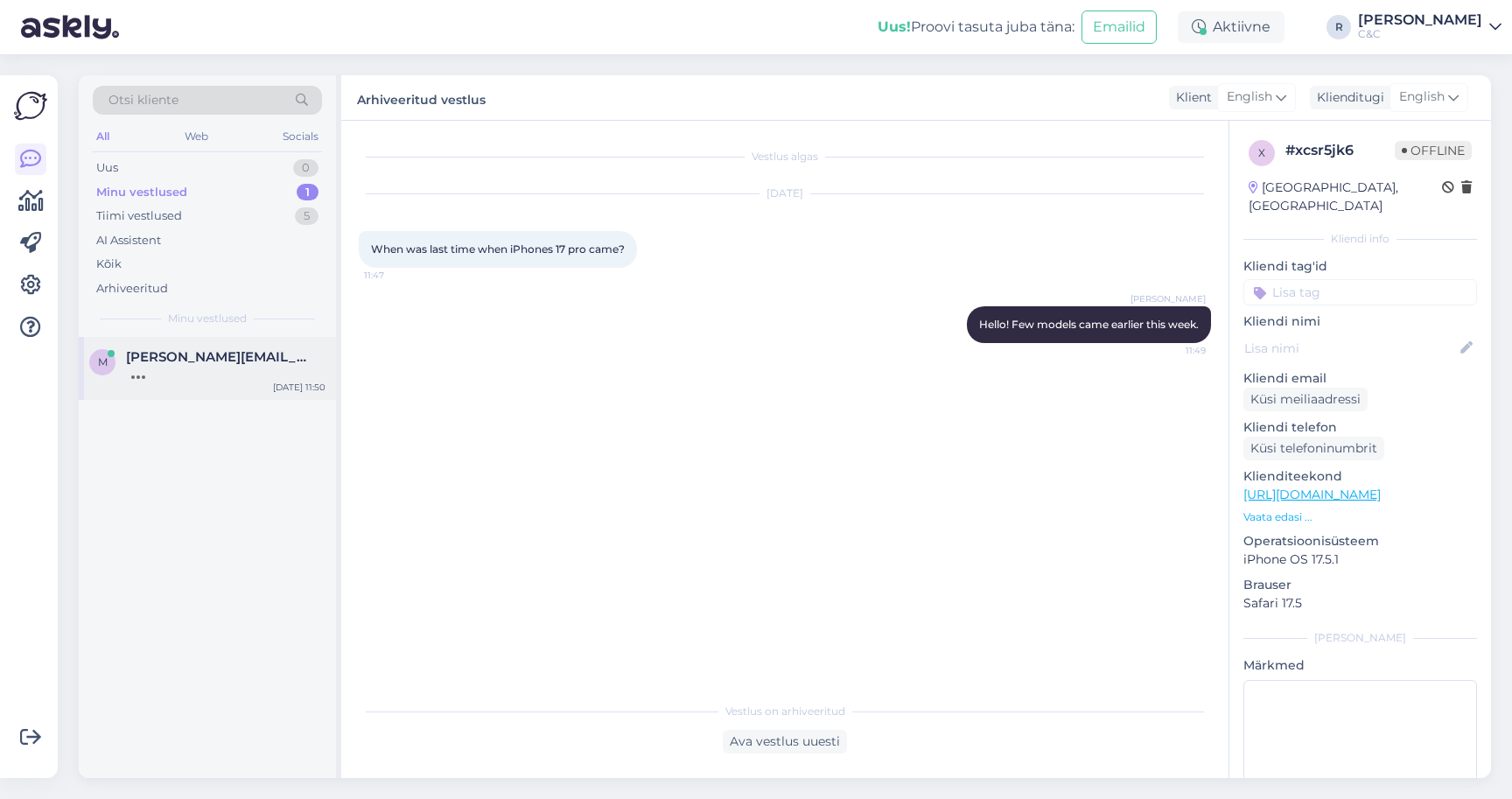
click at [284, 368] on div at bounding box center [226, 373] width 199 height 16
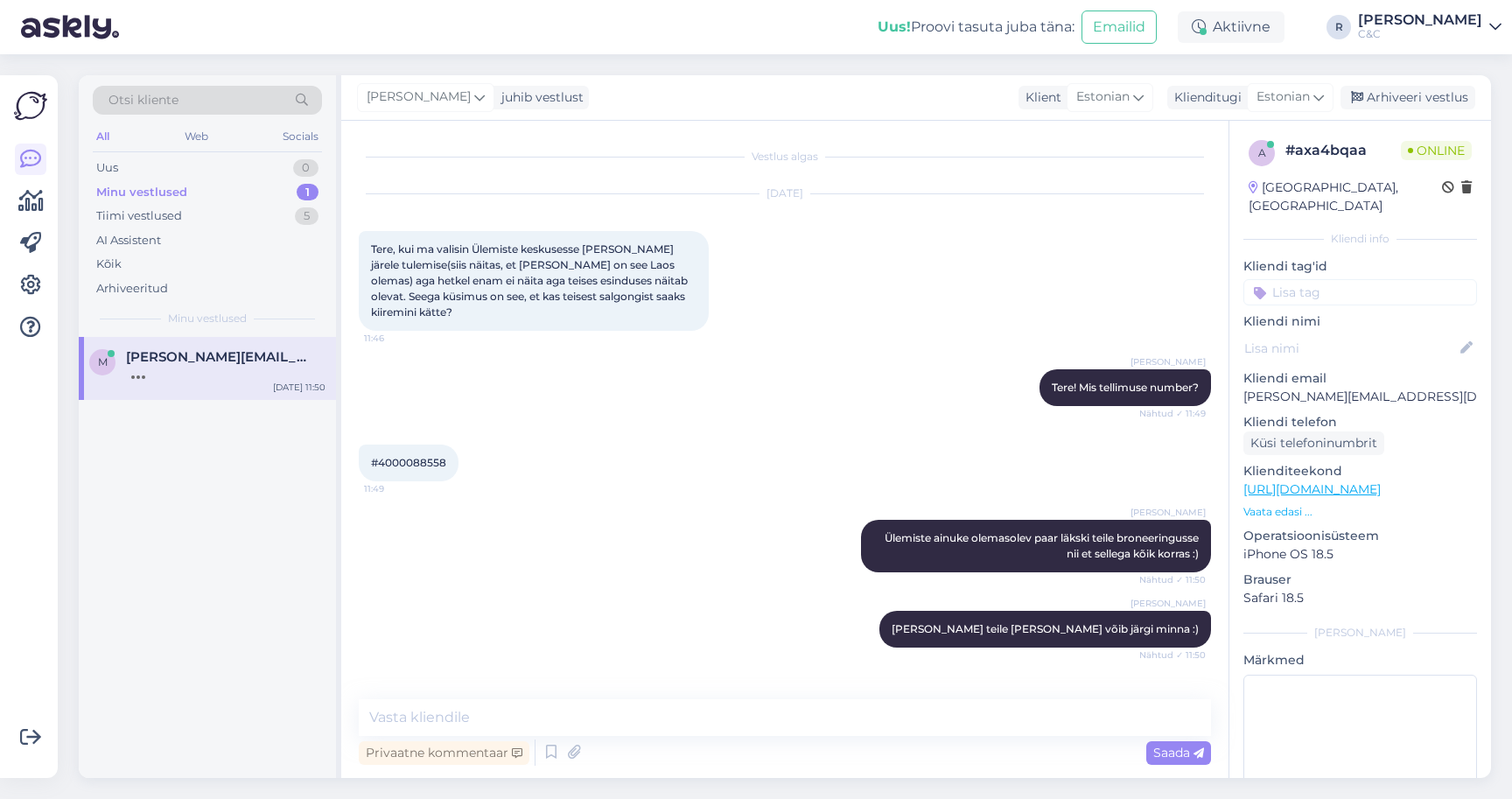
click at [763, 614] on div "[PERSON_NAME] annab teile [PERSON_NAME] võib järgi minna :) Nähtud ✓ 11:50" at bounding box center [785, 629] width 852 height 75
click at [555, 706] on textarea at bounding box center [785, 718] width 852 height 37
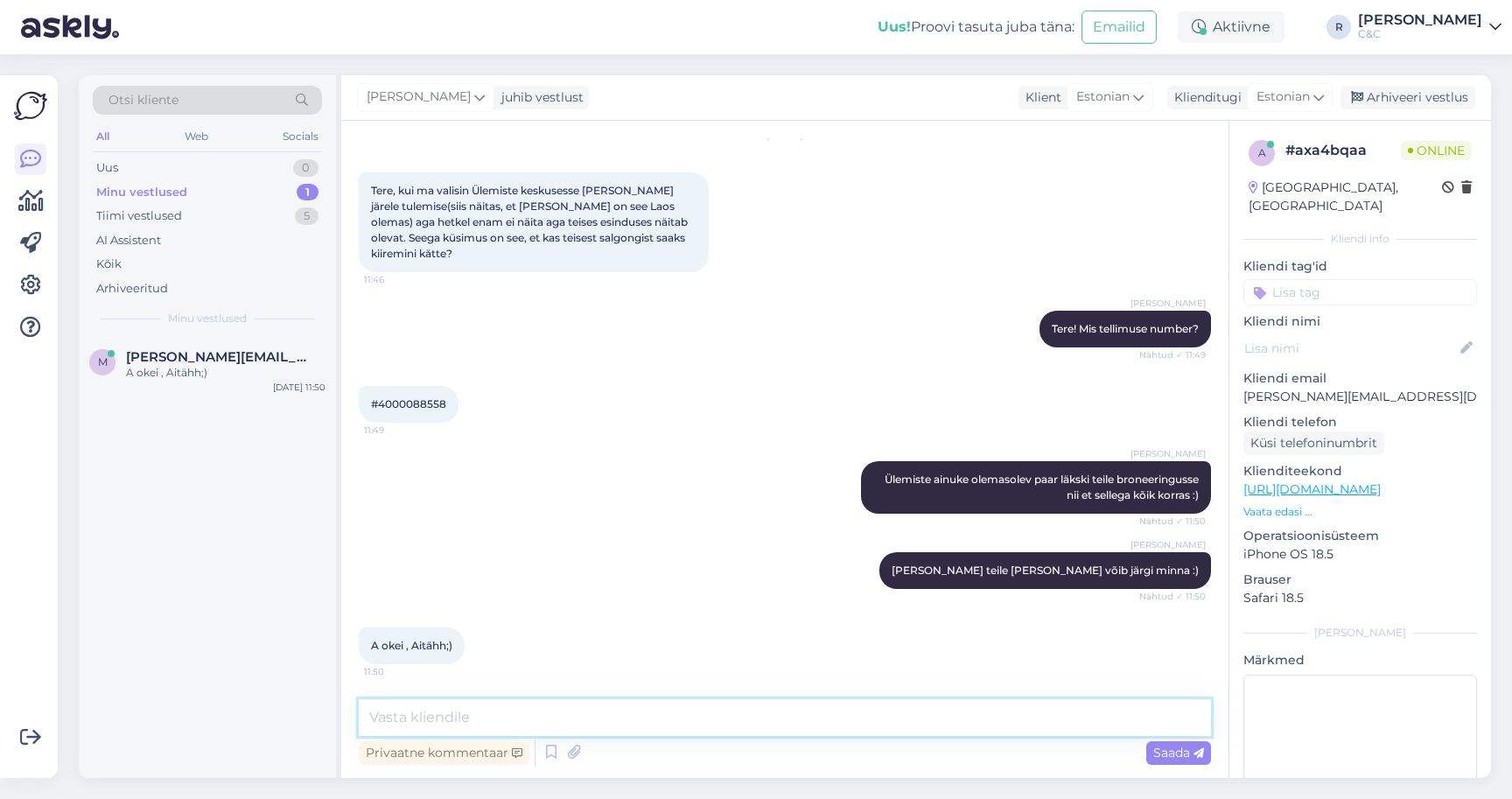
click at [466, 726] on textarea at bounding box center [785, 718] width 852 height 37
type textarea "Ikka, head!"
